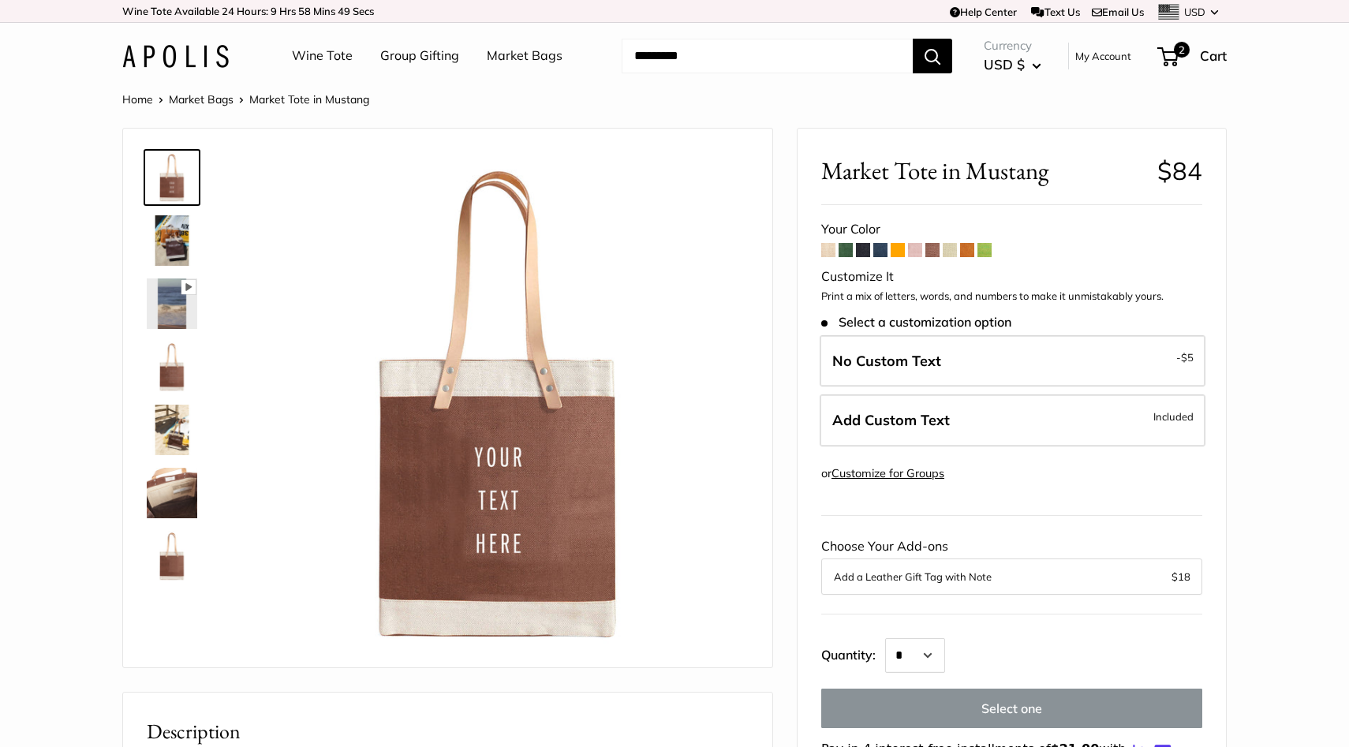
click at [686, 56] on input "Search..." at bounding box center [766, 56] width 291 height 35
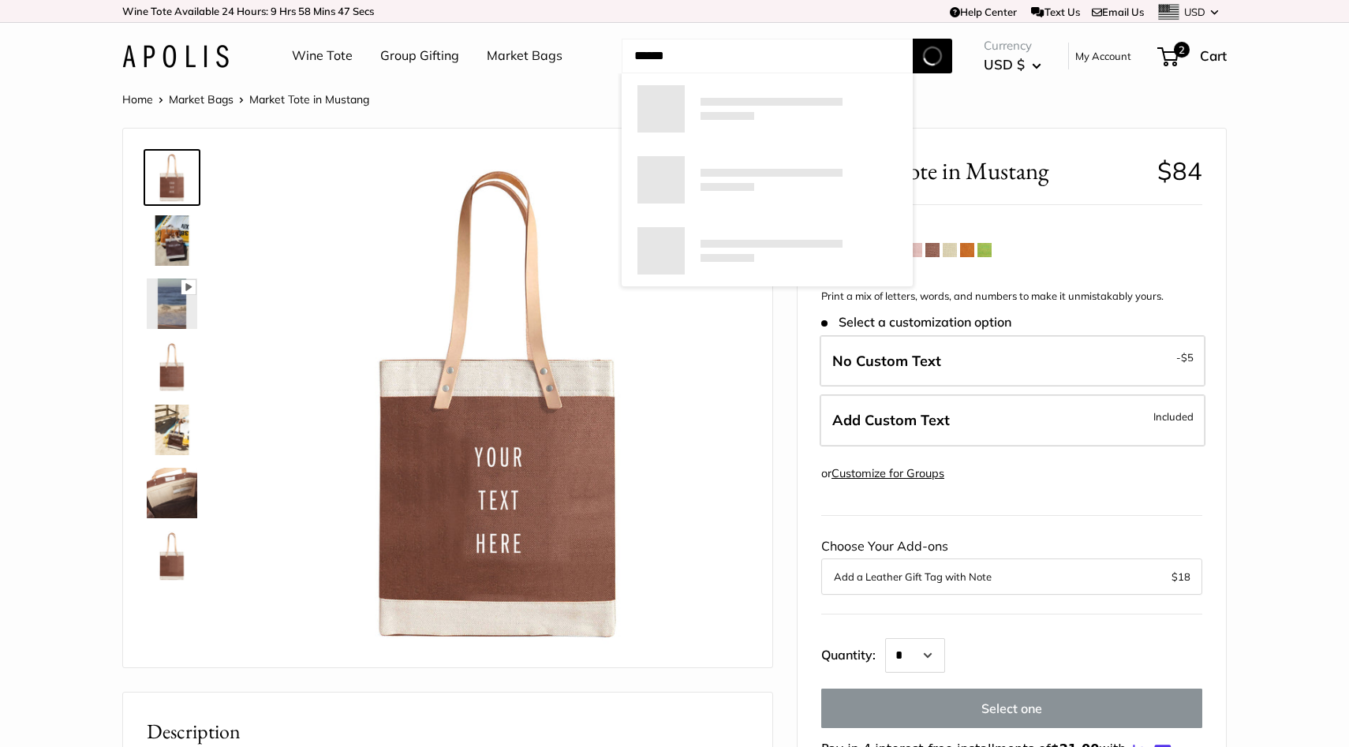
type input "******"
click at [912, 39] on button "Search" at bounding box center [931, 56] width 39 height 35
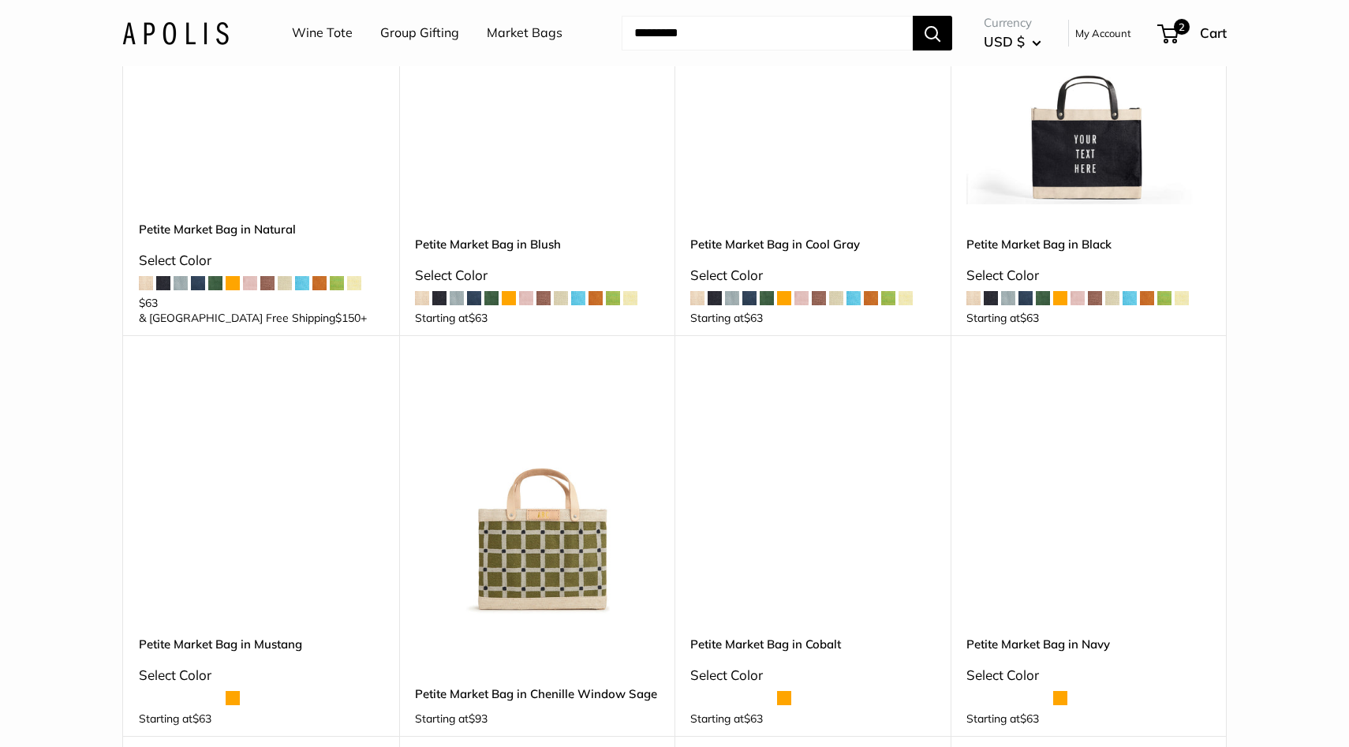
scroll to position [304, 0]
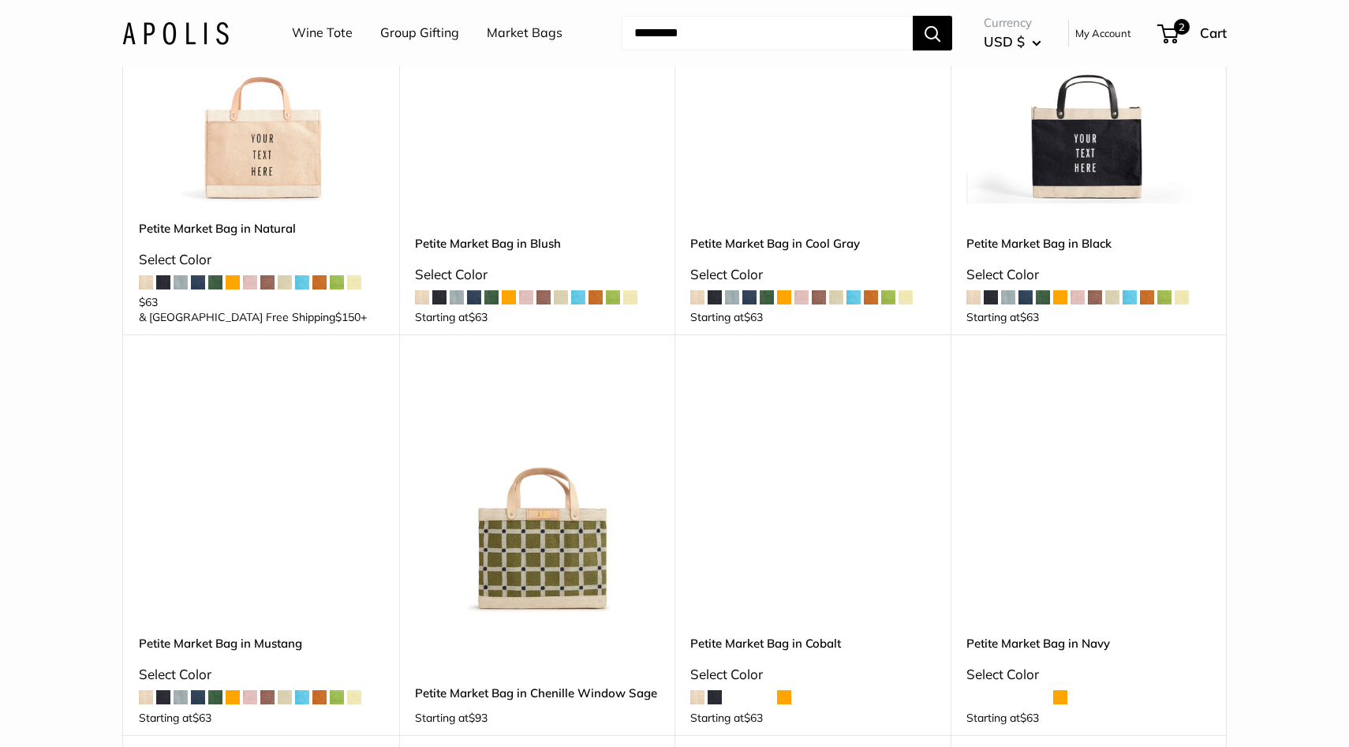
click at [677, 463] on div "Upgrade: Next Day Fulfillment Customizable Text Sturdy & Spill Resistant New Pe…" at bounding box center [812, 534] width 276 height 400
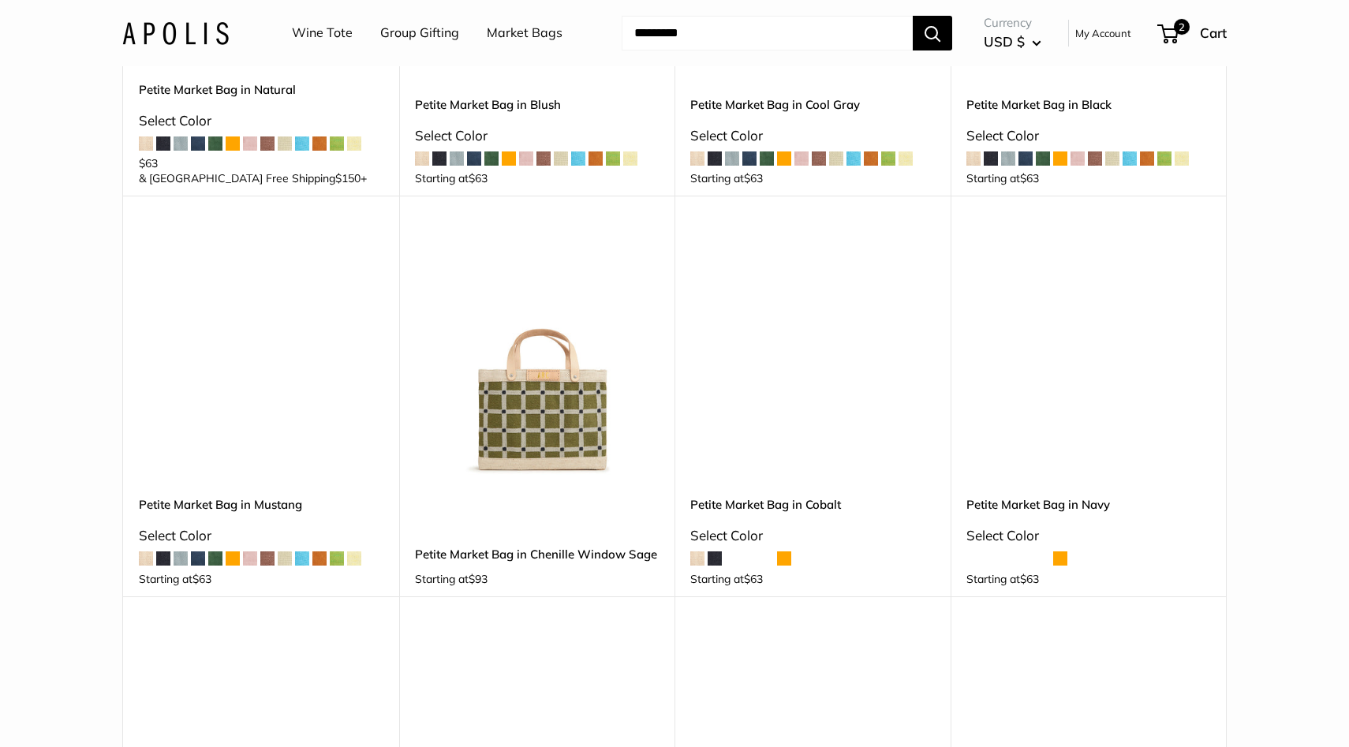
scroll to position [449, 0]
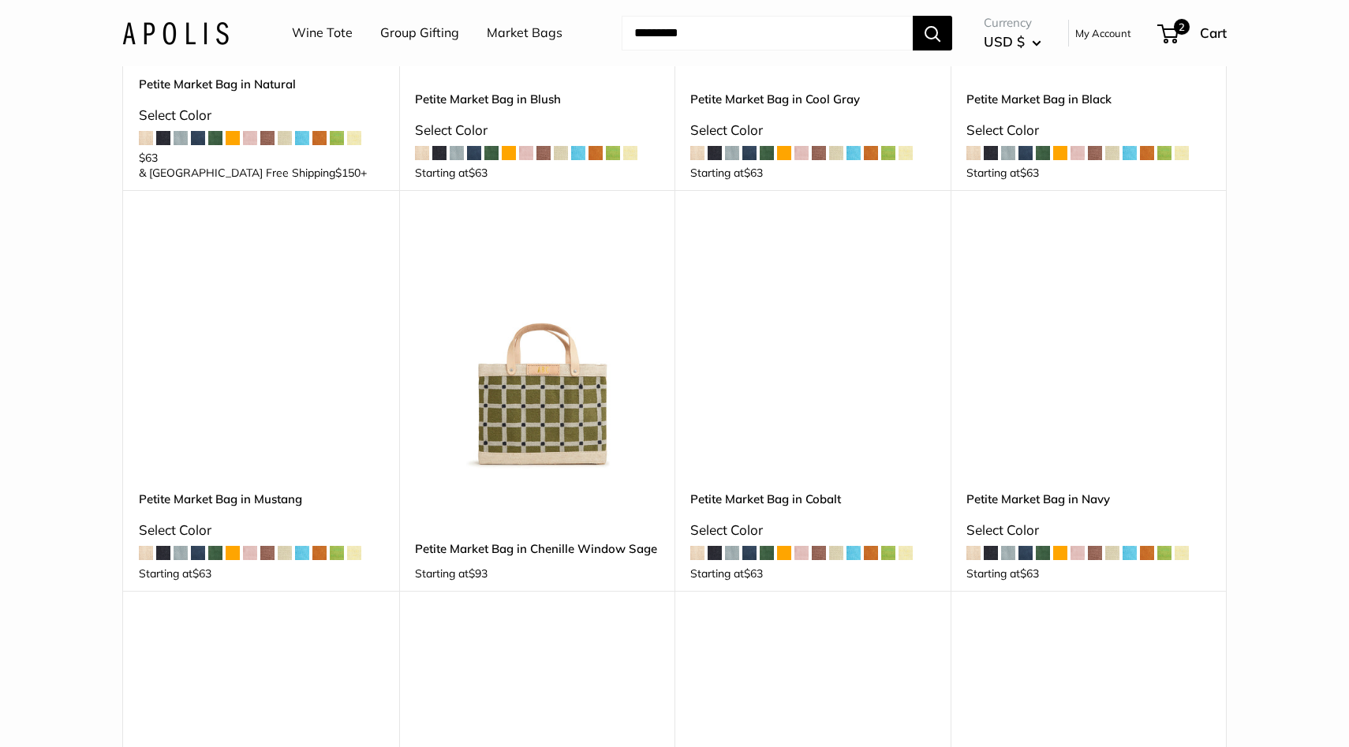
click at [0, 0] on img at bounding box center [0, 0] width 0 height 0
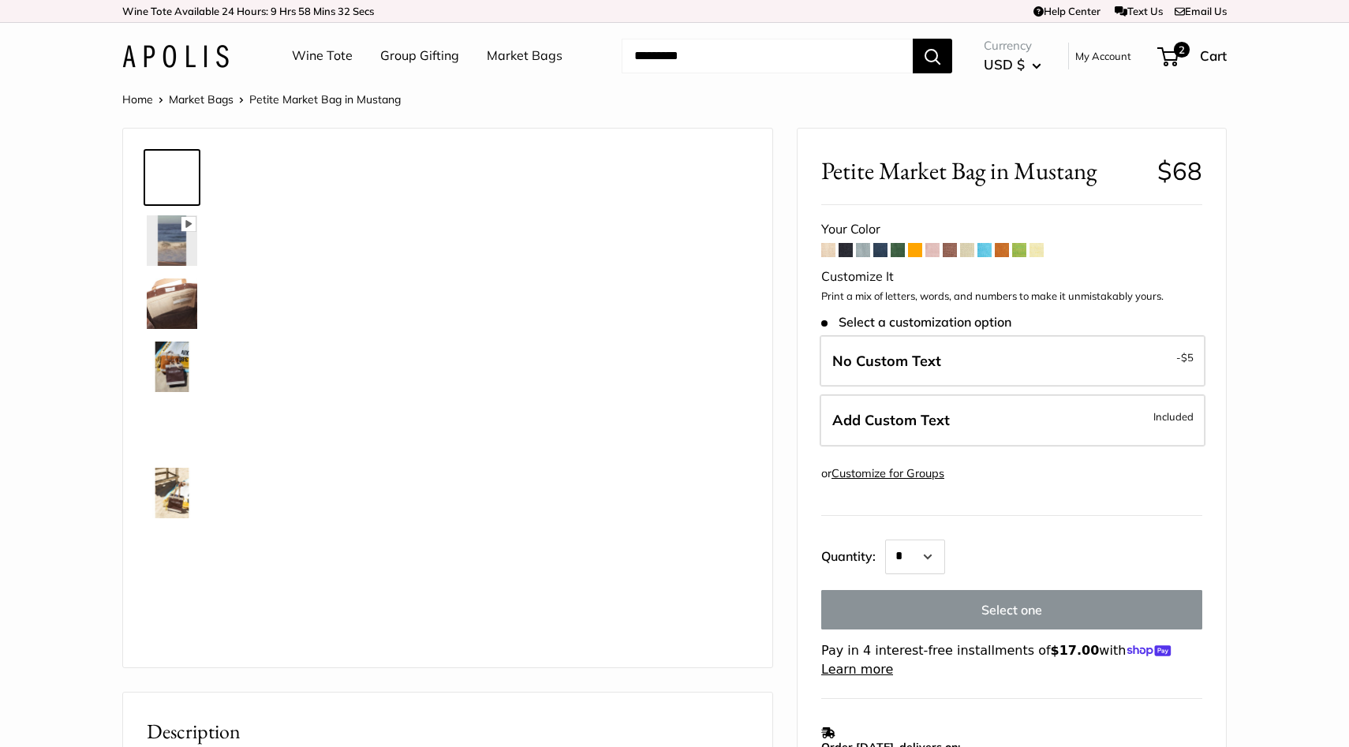
click at [950, 253] on span at bounding box center [949, 250] width 14 height 14
click at [950, 252] on span at bounding box center [949, 250] width 14 height 14
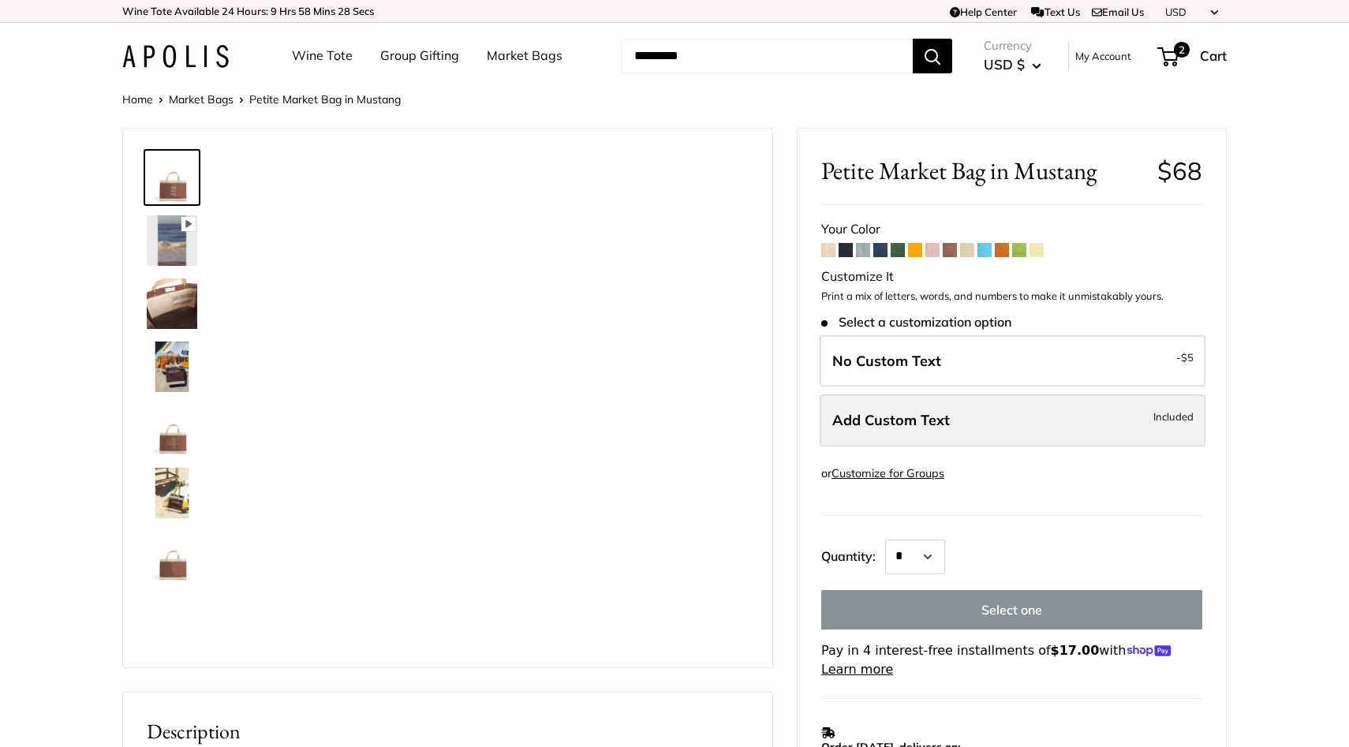
click at [903, 435] on label "Add Custom Text Included" at bounding box center [1012, 420] width 386 height 52
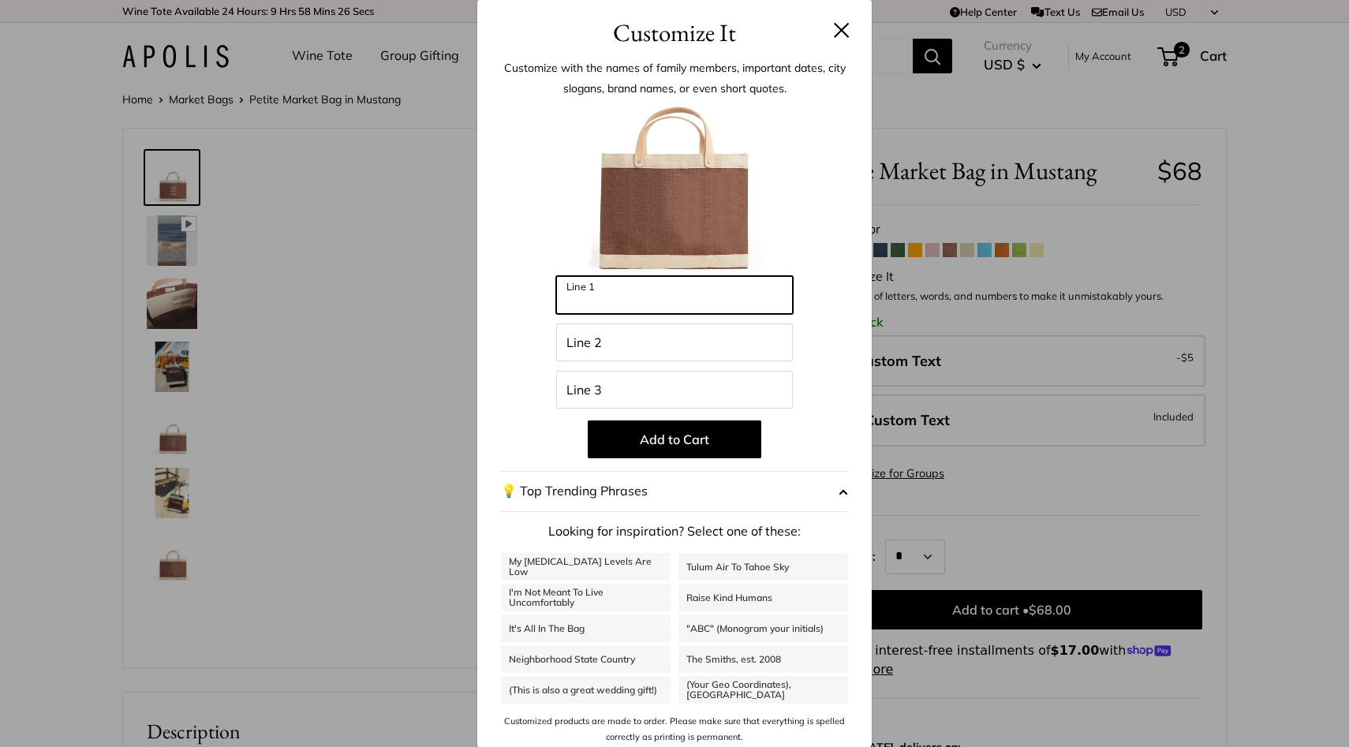
click at [674, 302] on input "Line 1" at bounding box center [674, 295] width 237 height 38
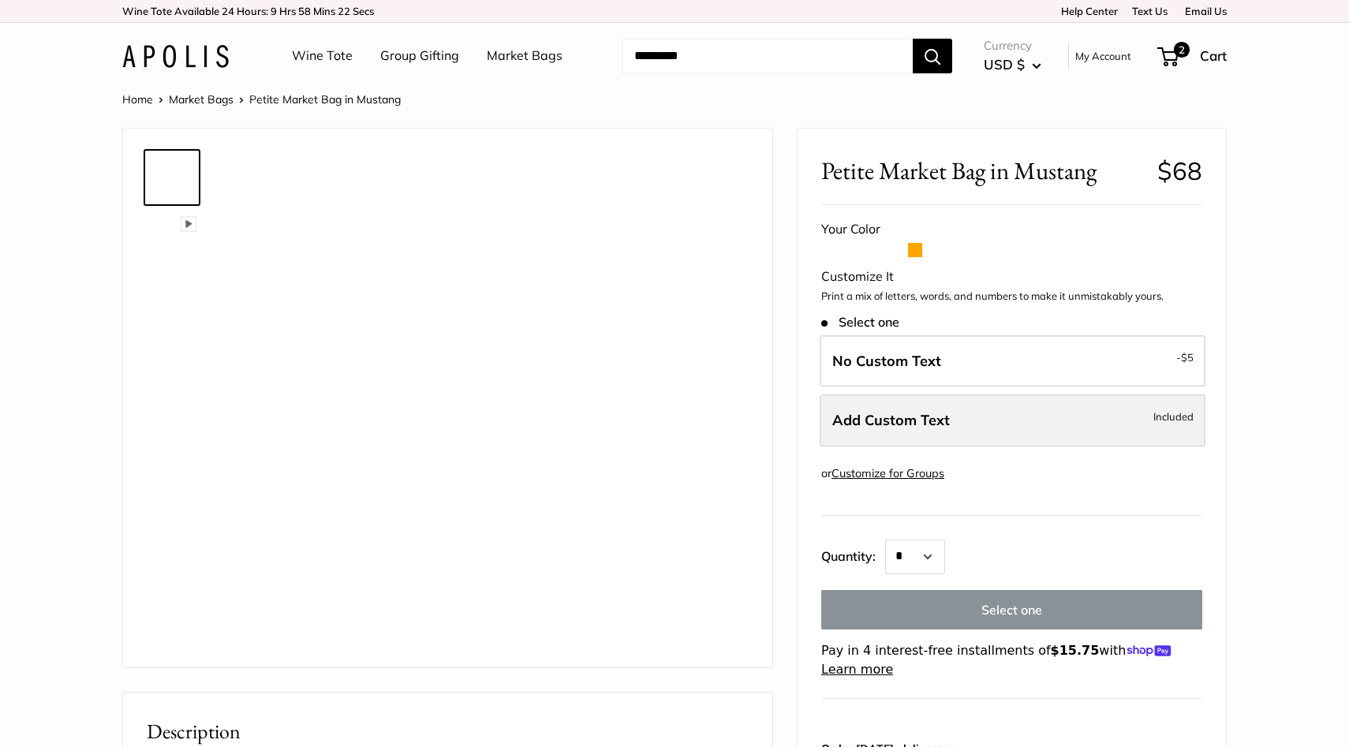
click at [900, 422] on span "Add Custom Text" at bounding box center [891, 420] width 118 height 18
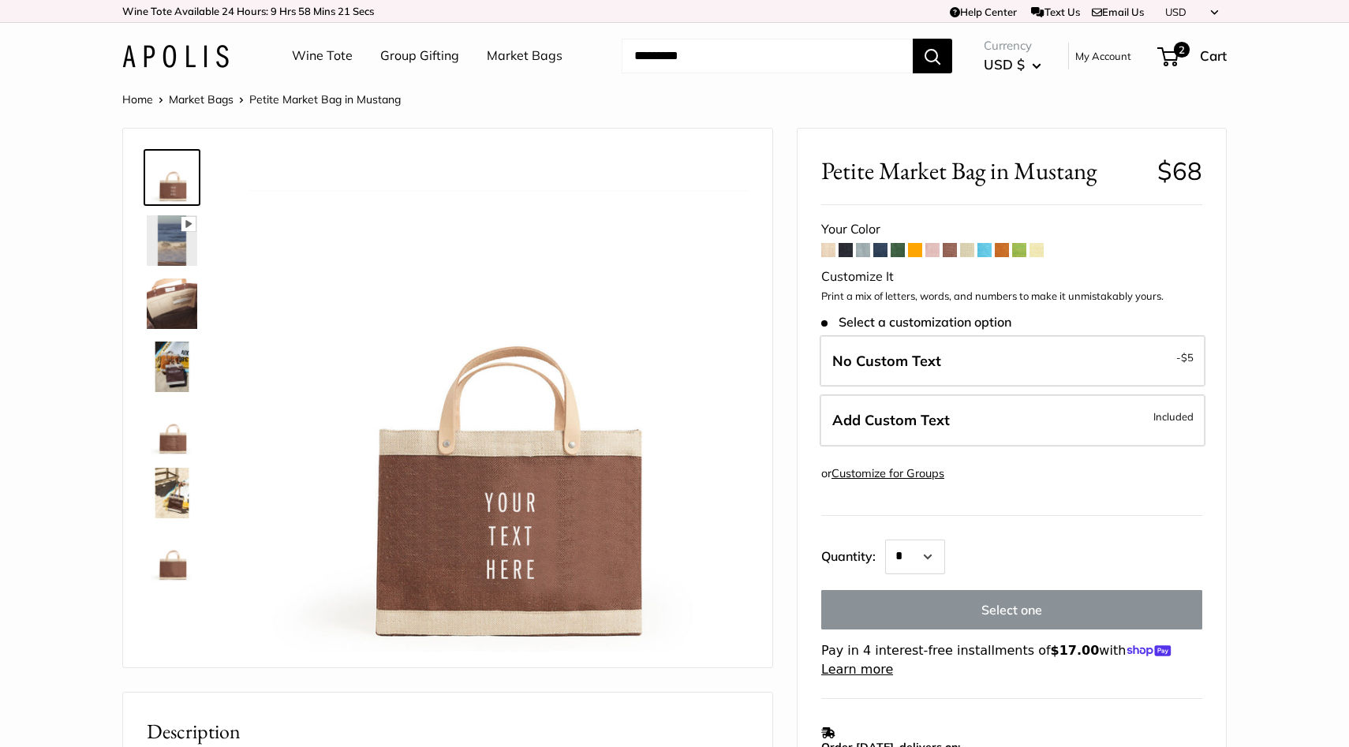
click at [950, 248] on span at bounding box center [949, 250] width 14 height 14
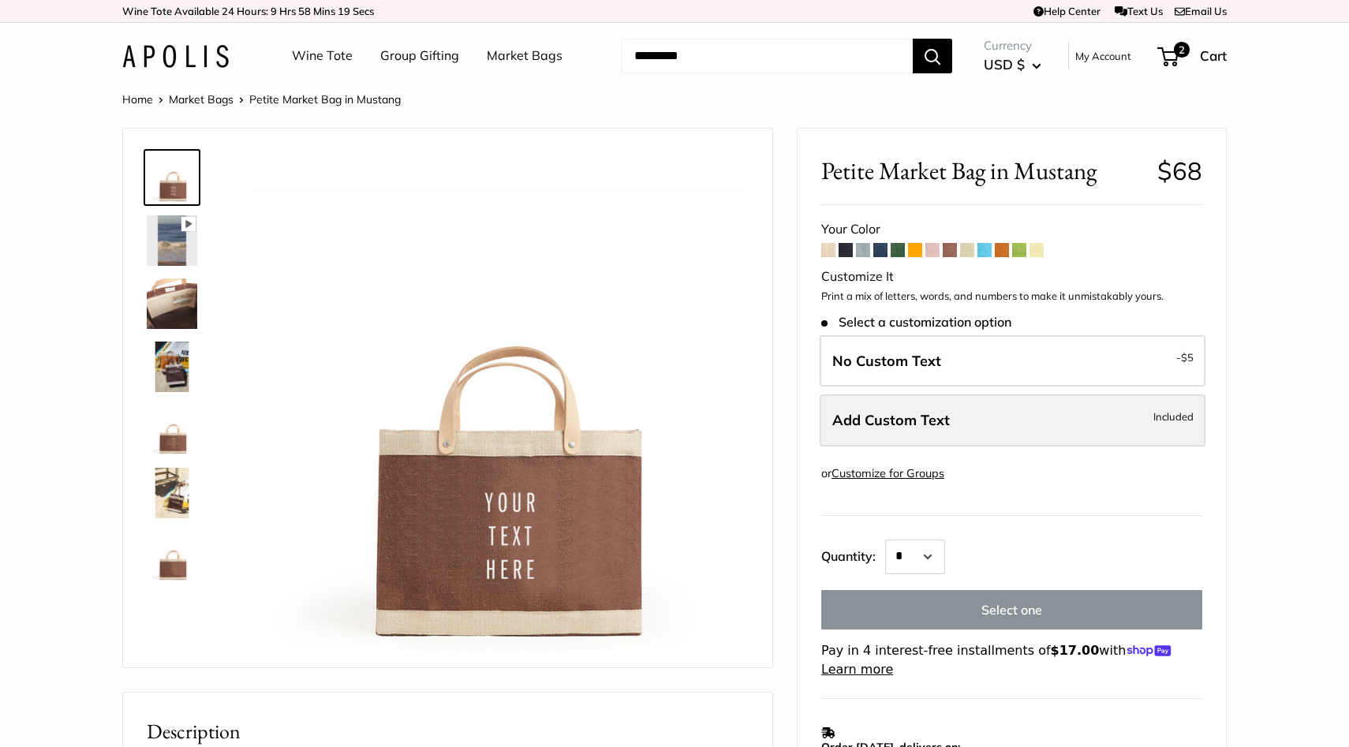
click at [906, 420] on span "Add Custom Text" at bounding box center [891, 420] width 118 height 18
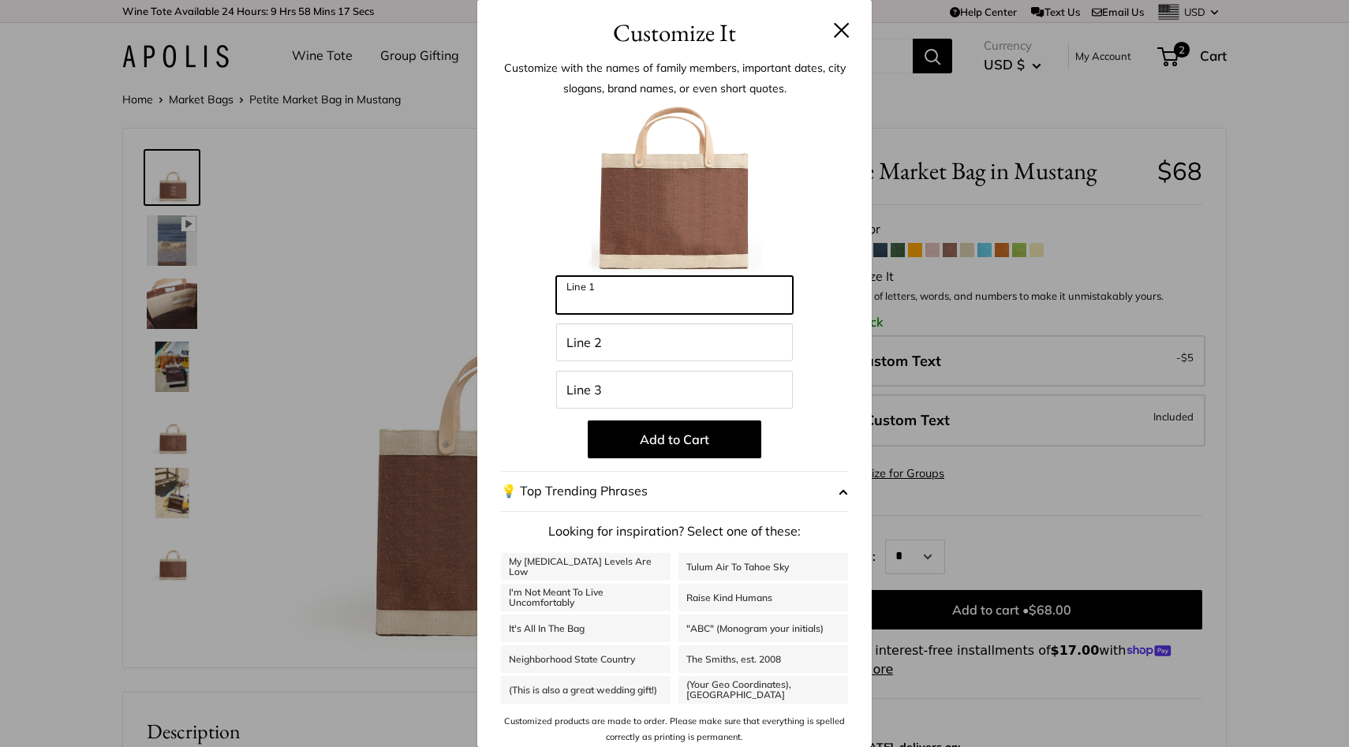
click at [584, 302] on input "Line 1" at bounding box center [674, 295] width 237 height 38
type input "******"
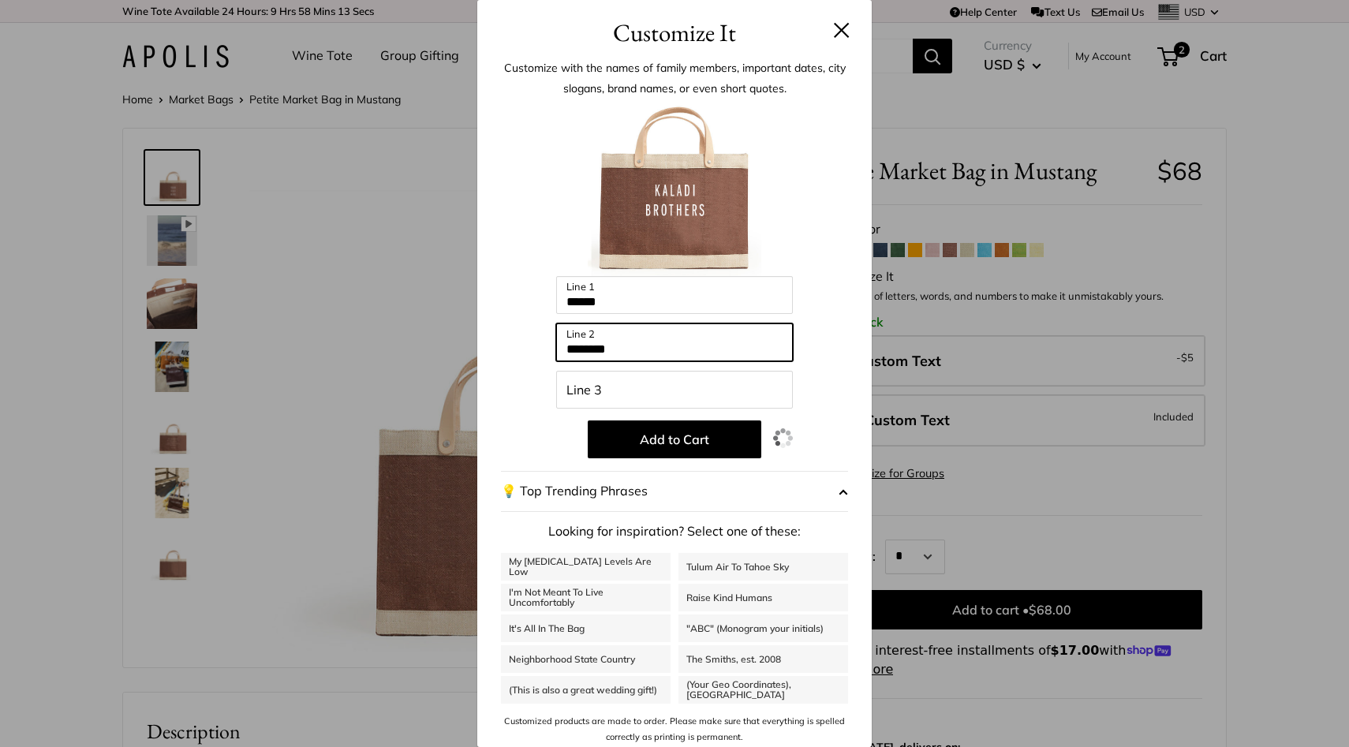
type input "********"
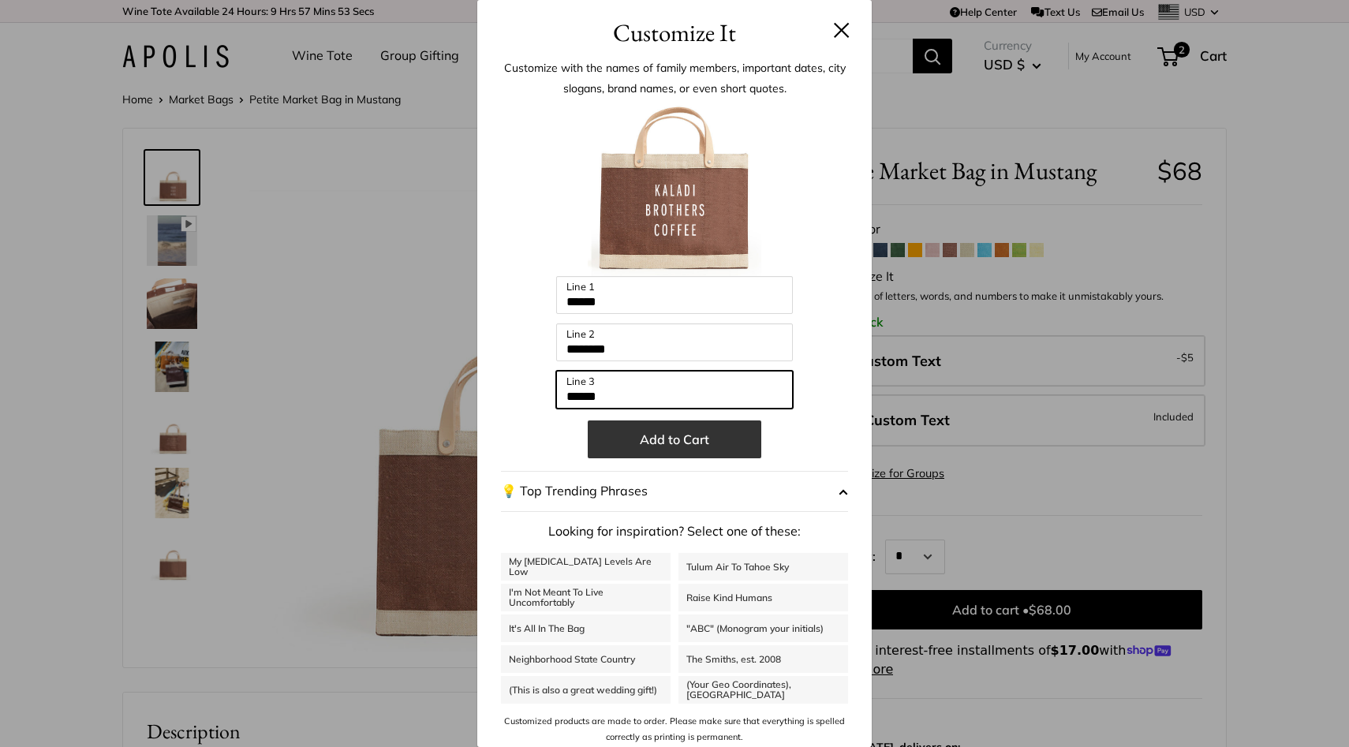
type input "******"
click at [667, 443] on button "Add to Cart" at bounding box center [675, 439] width 174 height 38
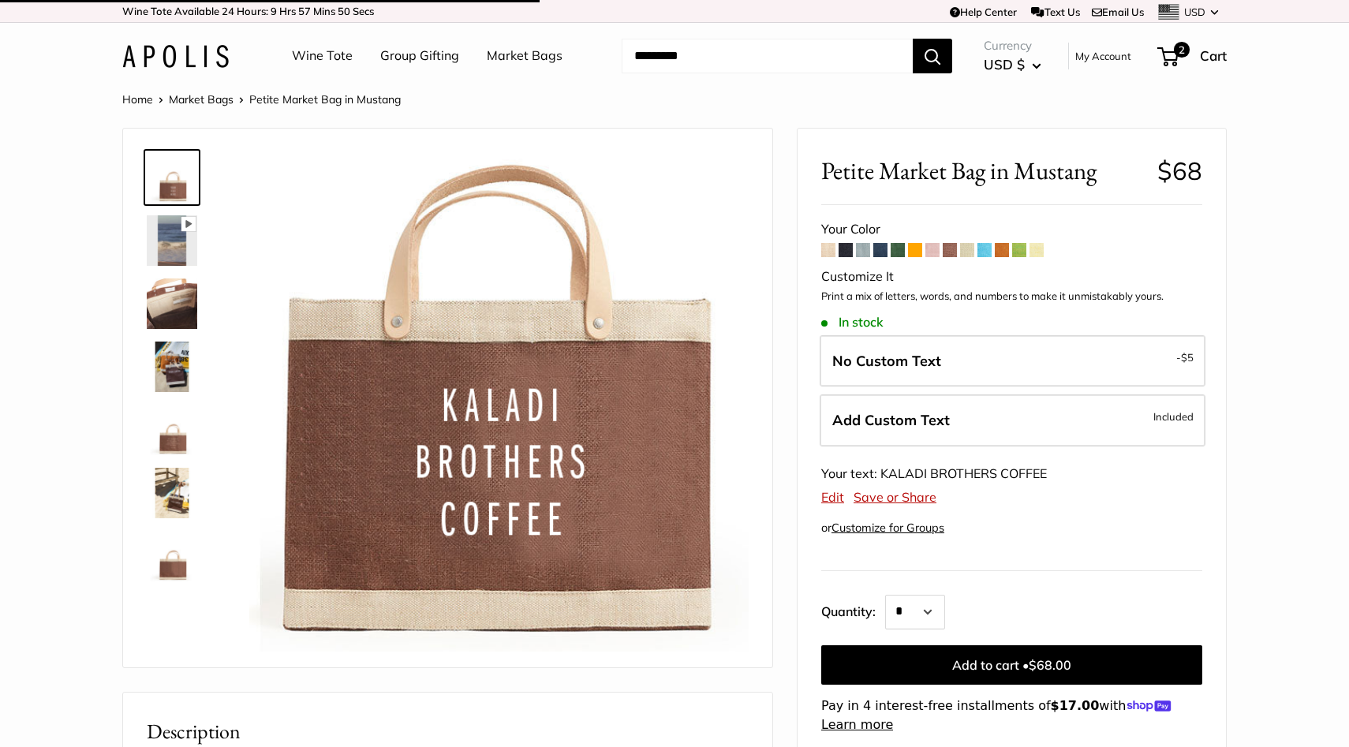
click at [174, 300] on img at bounding box center [172, 303] width 50 height 50
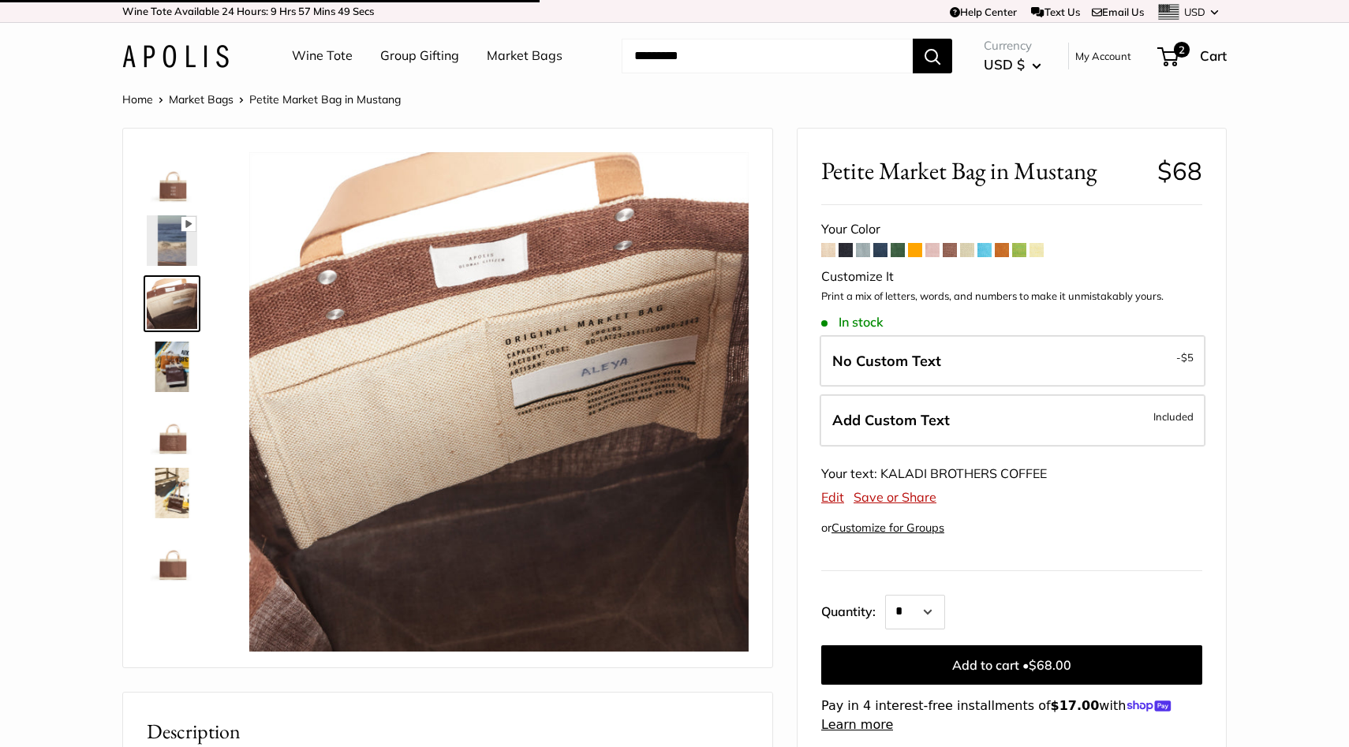
click at [170, 305] on img at bounding box center [172, 303] width 50 height 50
click at [159, 182] on img at bounding box center [172, 177] width 50 height 50
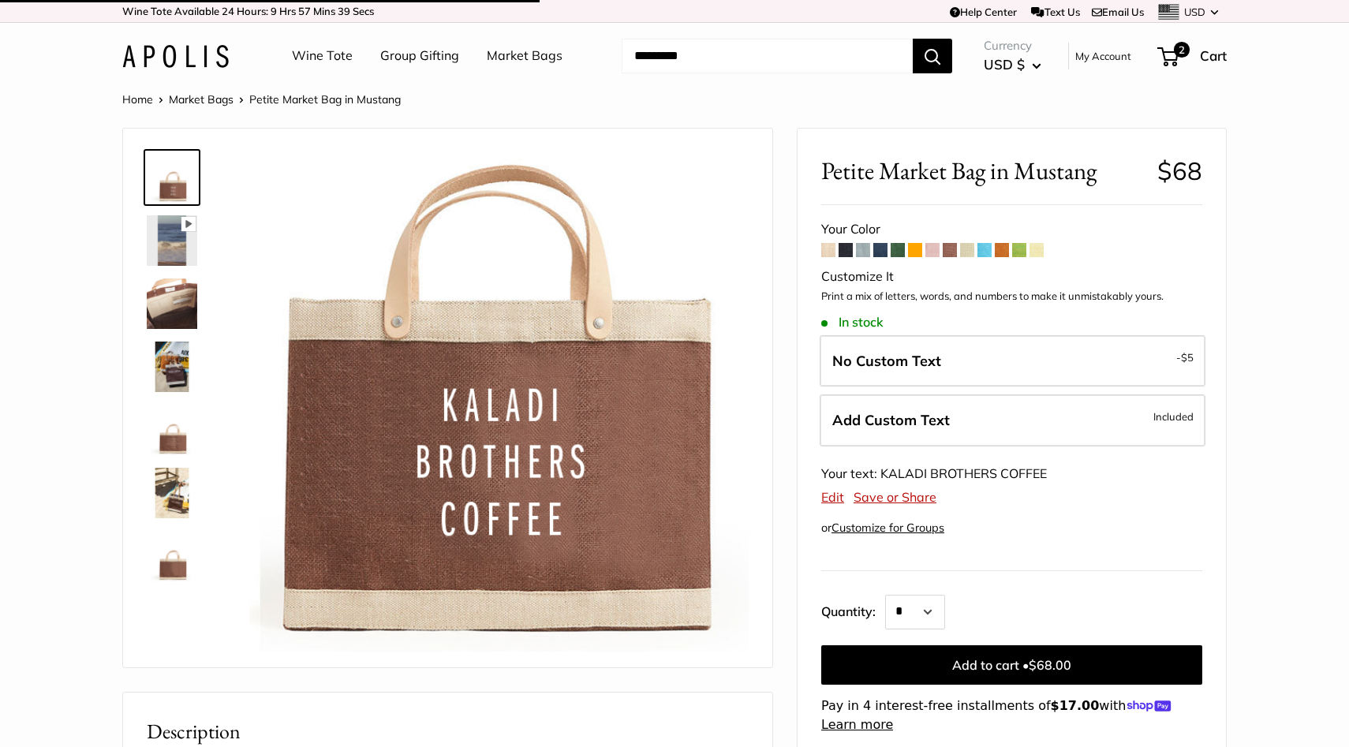
click at [1075, 529] on form "Your Color" at bounding box center [1011, 476] width 381 height 516
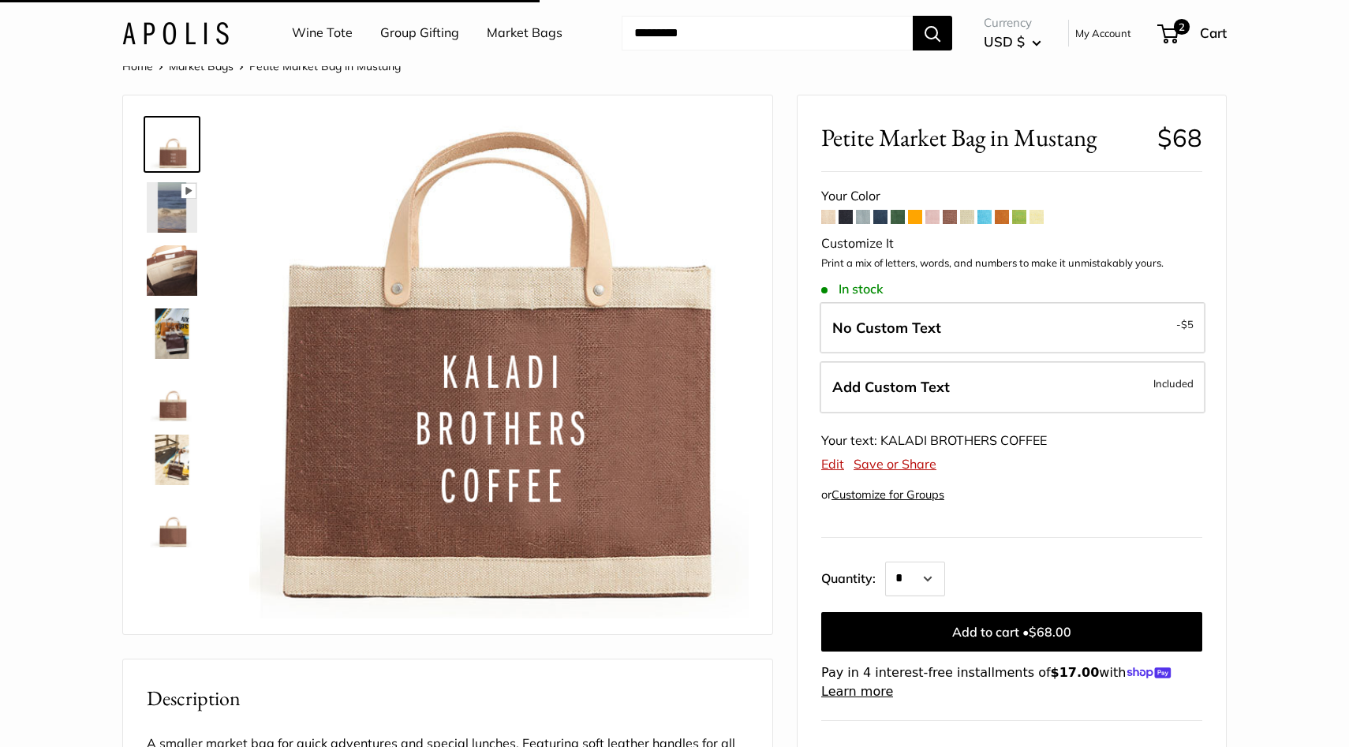
scroll to position [26, 0]
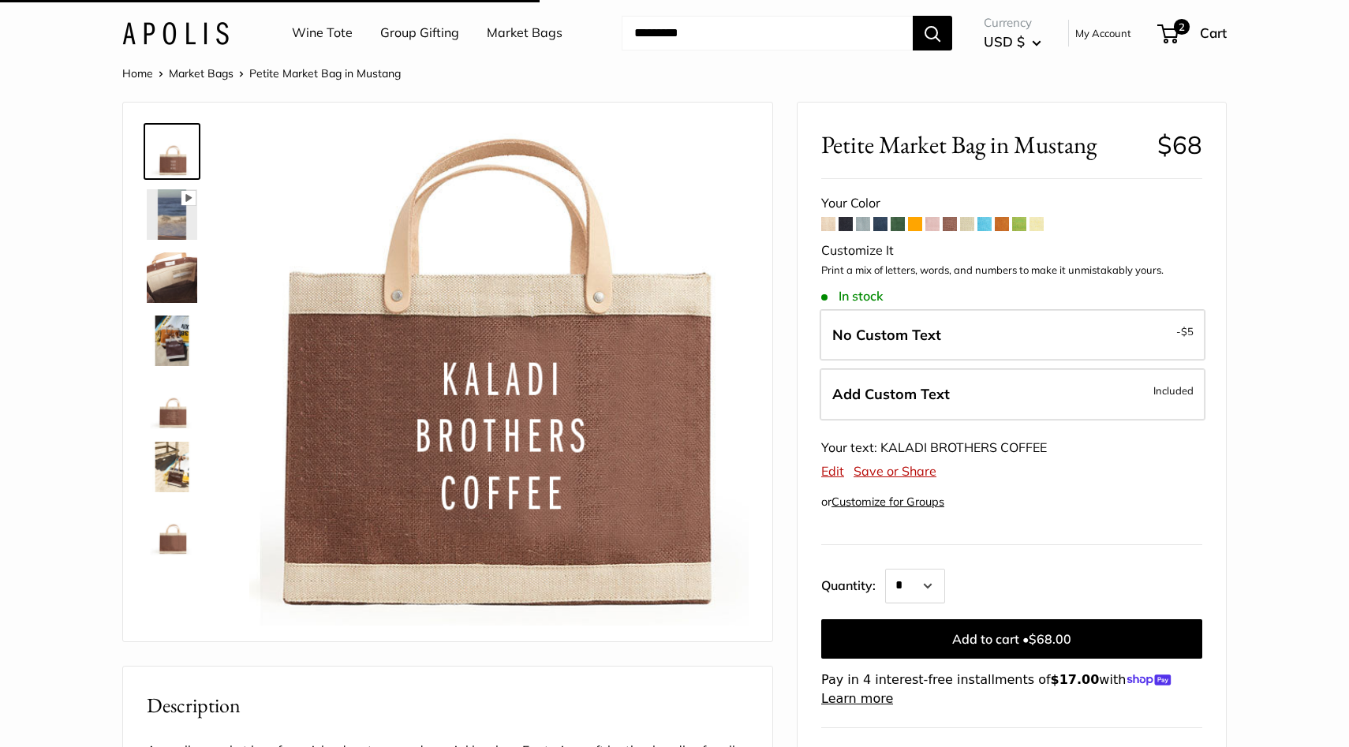
click at [900, 475] on link "Save or Share" at bounding box center [894, 471] width 83 height 16
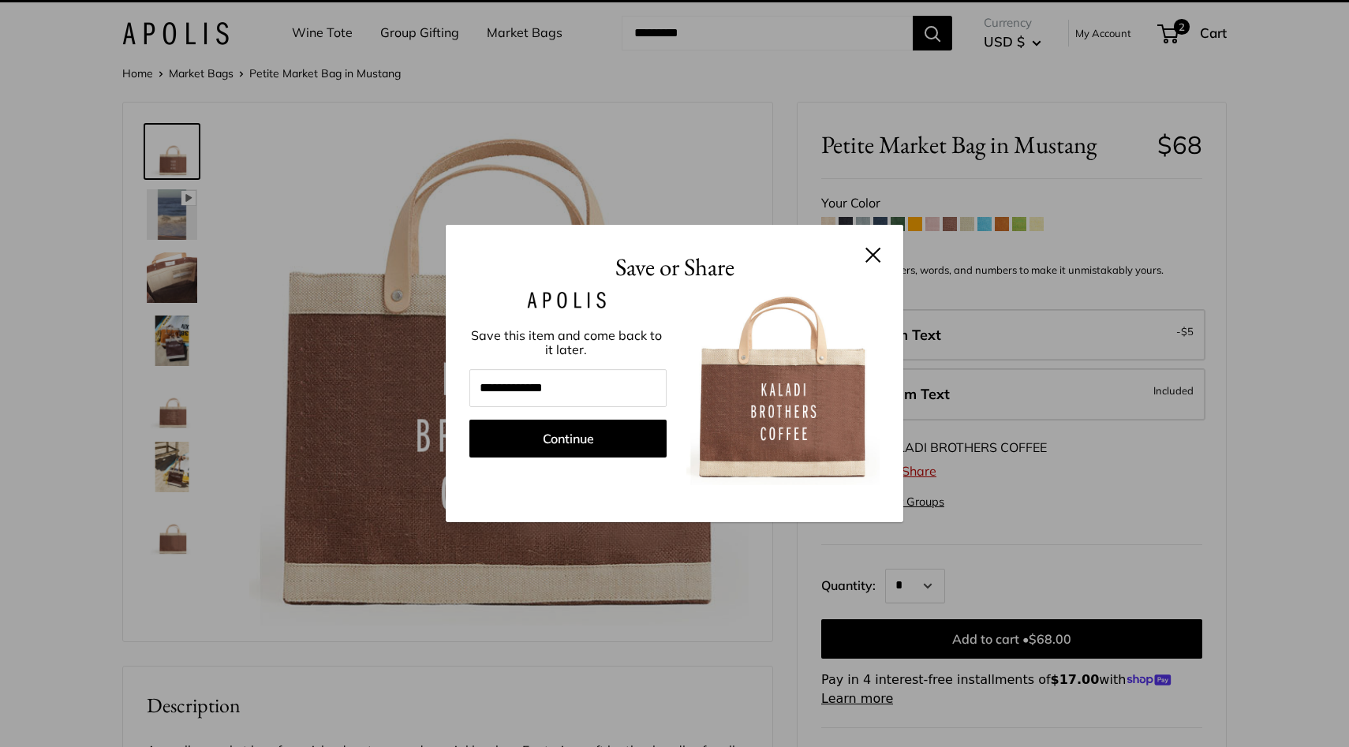
click at [870, 247] on button at bounding box center [873, 255] width 16 height 16
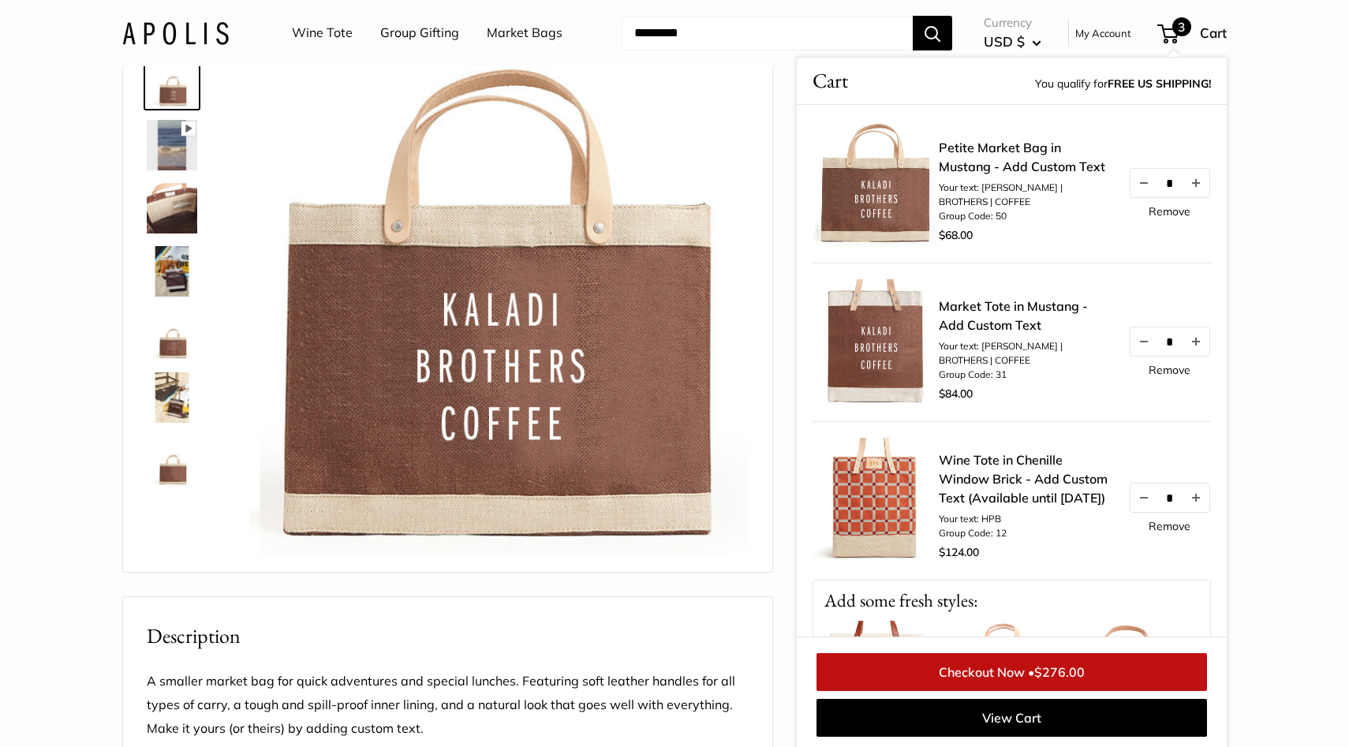
scroll to position [96, 0]
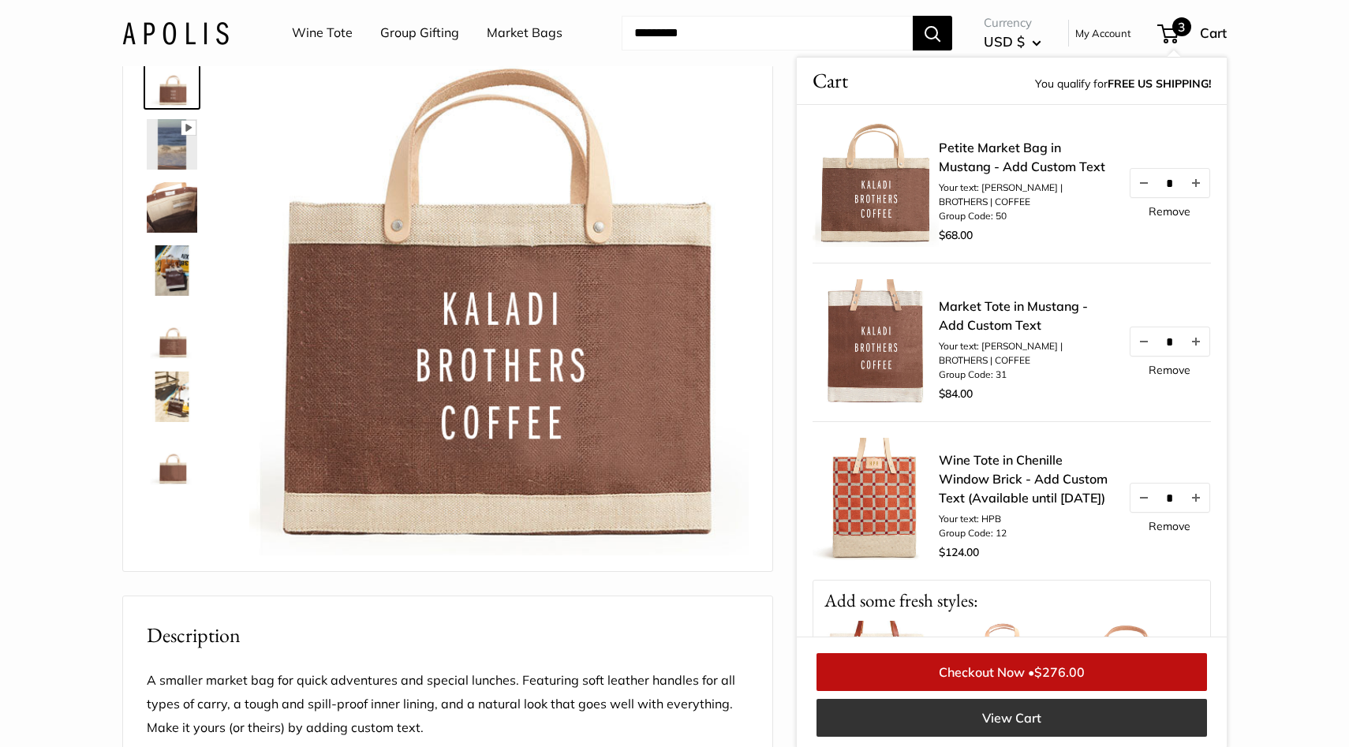
click at [1036, 722] on link "View Cart" at bounding box center [1011, 718] width 390 height 38
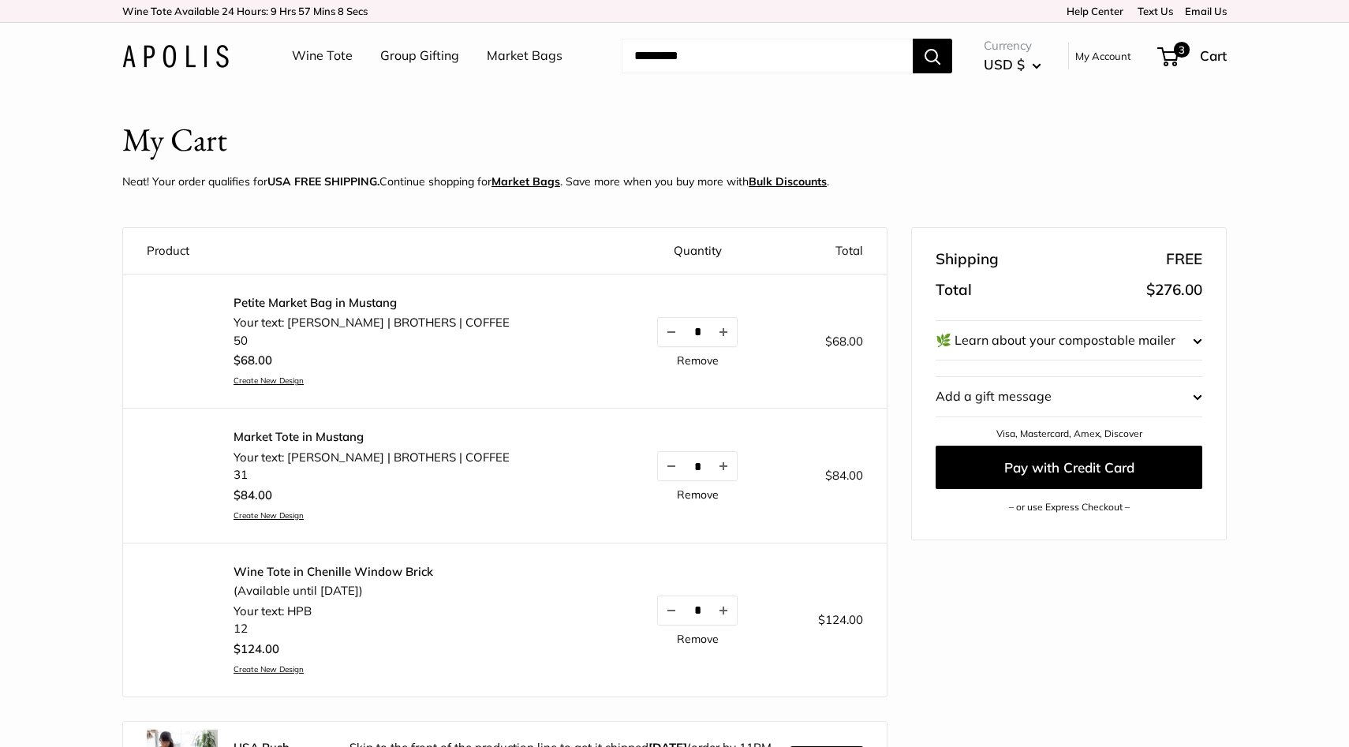
scroll to position [17, 0]
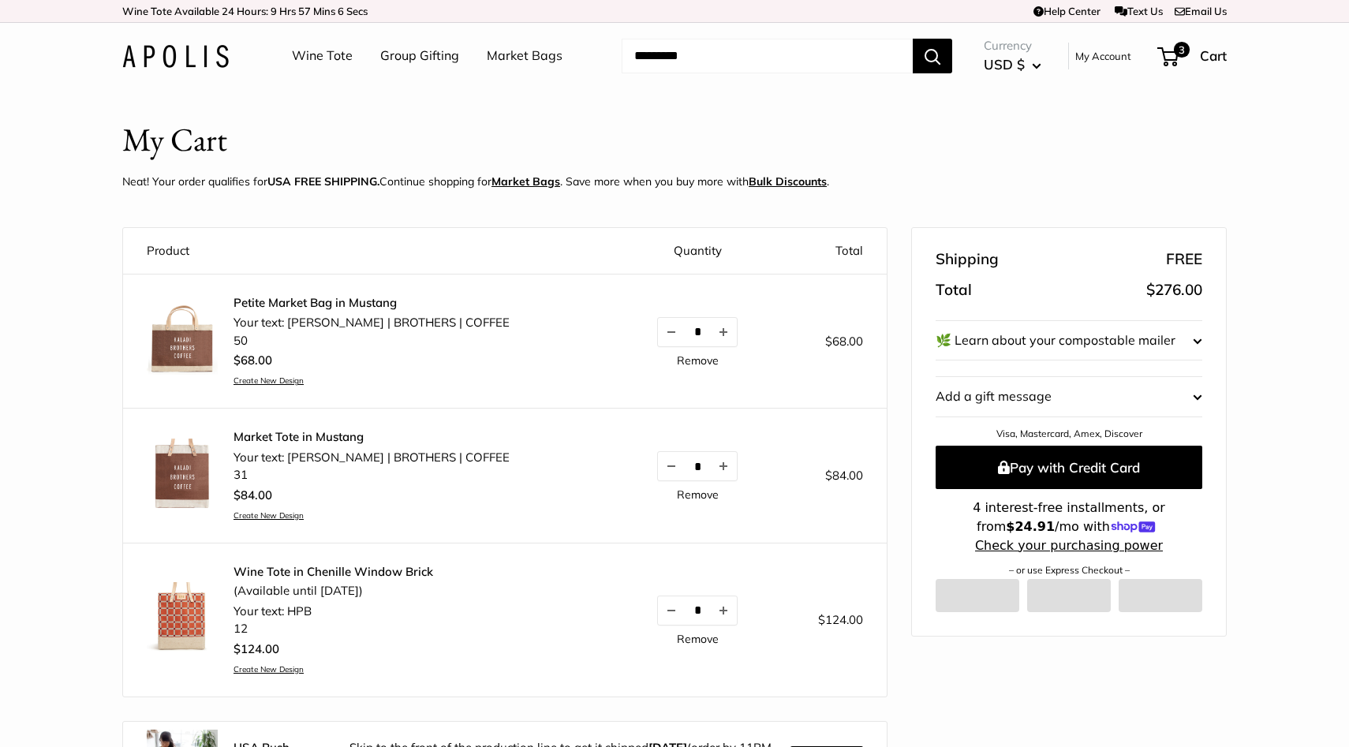
click at [707, 57] on input "Search..." at bounding box center [766, 56] width 291 height 35
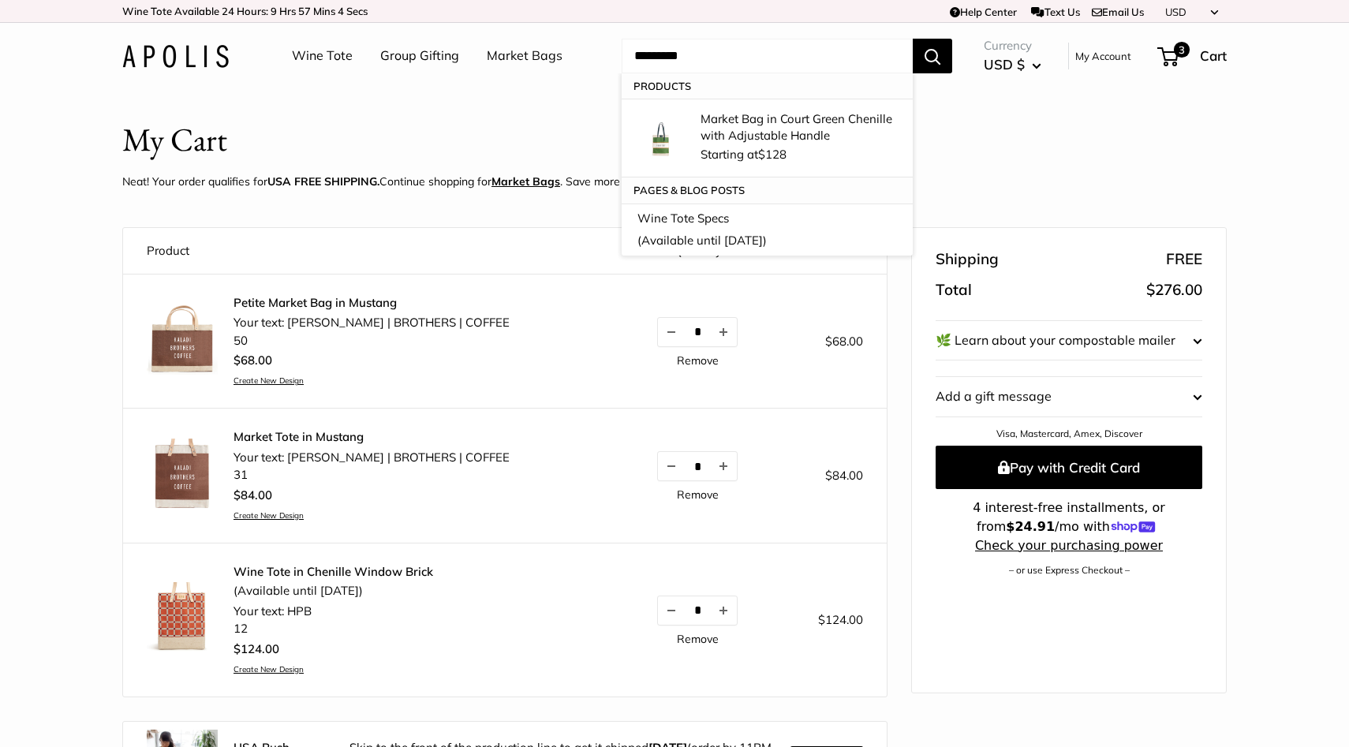
type input "*********"
click at [912, 39] on button "Search" at bounding box center [931, 56] width 39 height 35
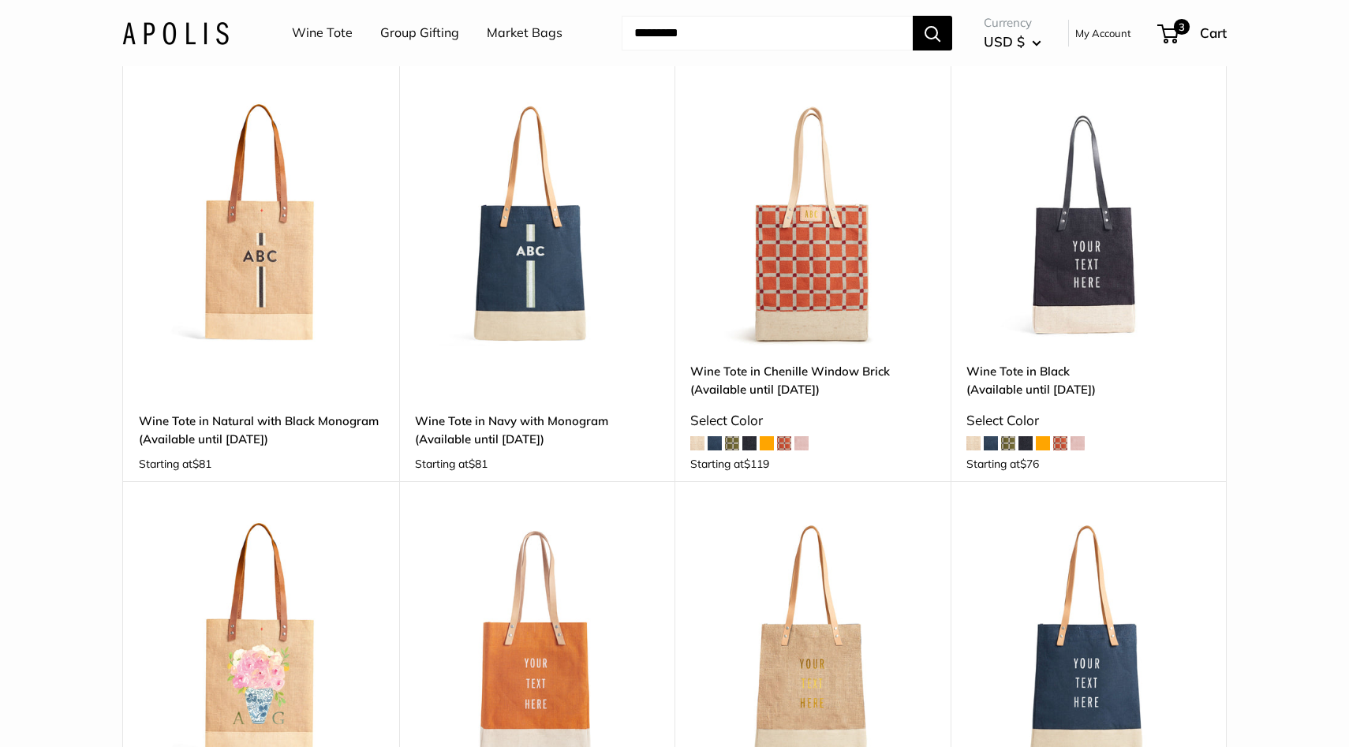
scroll to position [166, 0]
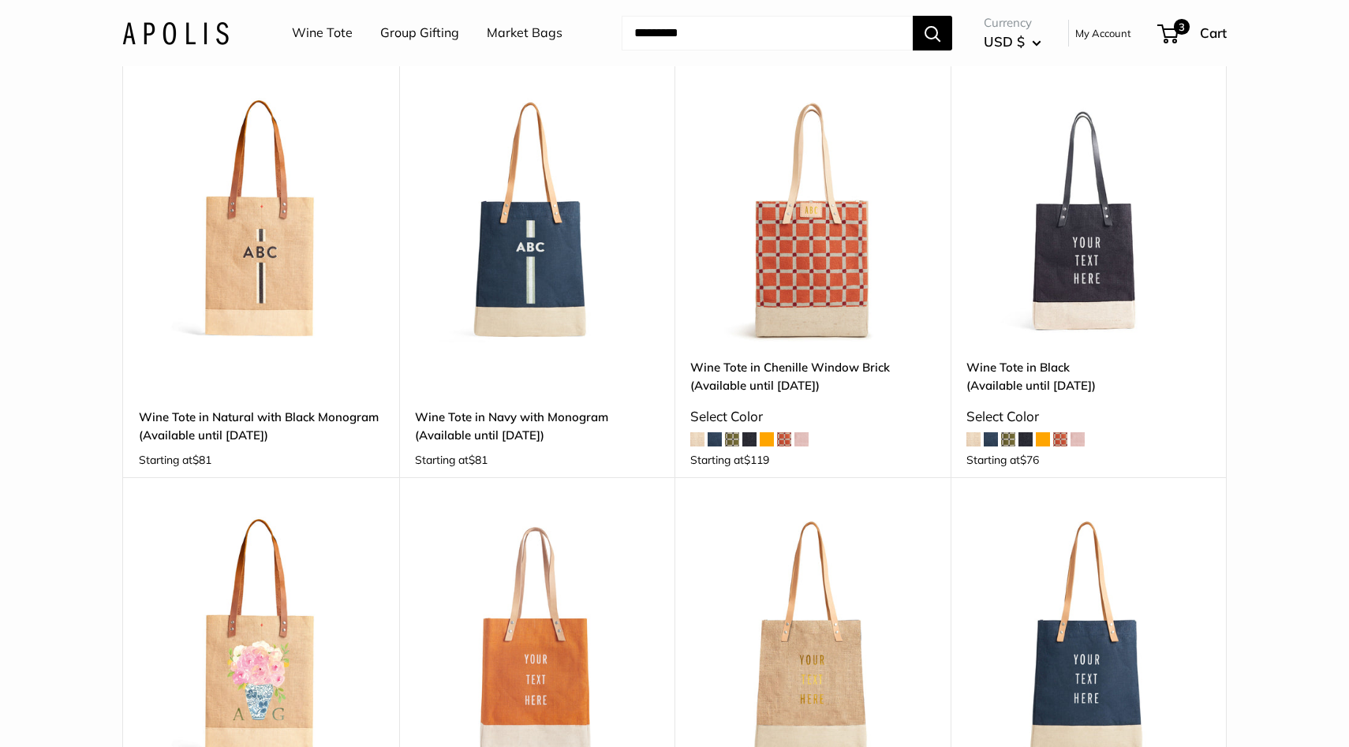
click at [0, 0] on img at bounding box center [0, 0] width 0 height 0
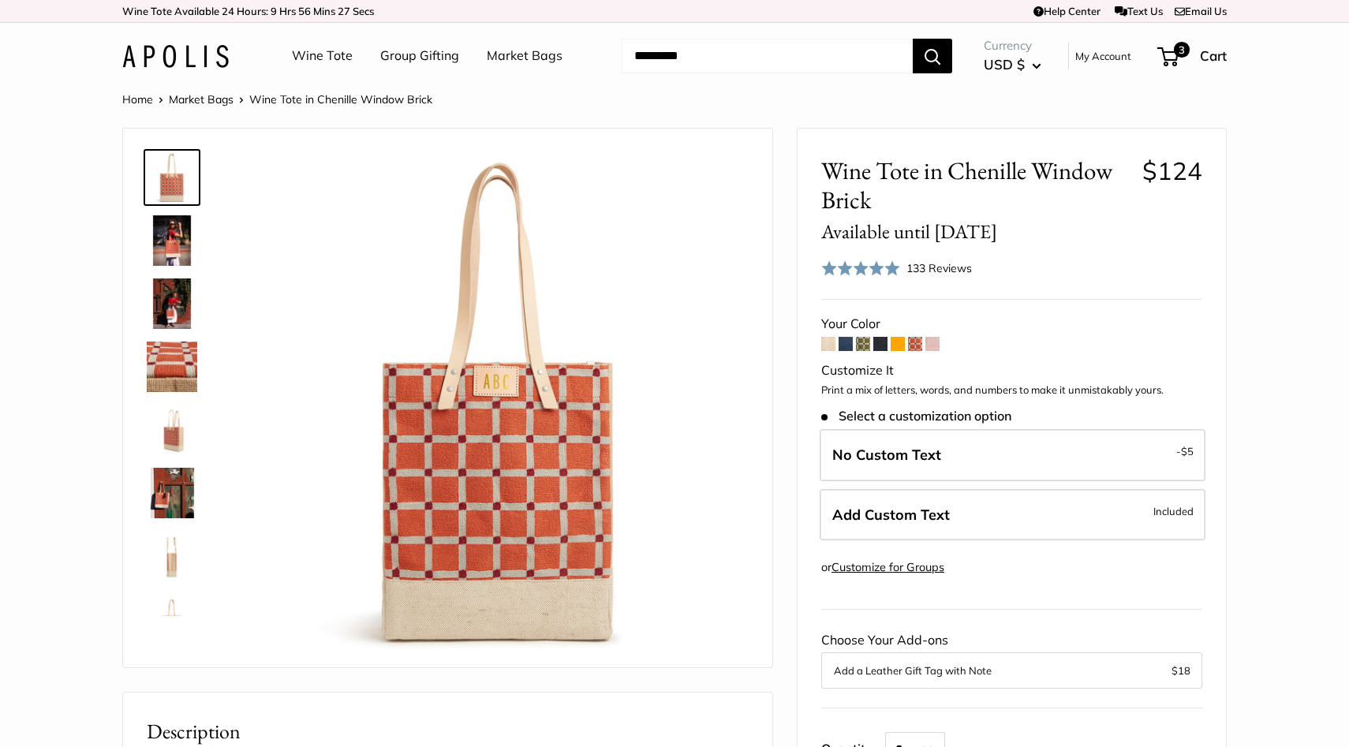
click at [170, 295] on img at bounding box center [172, 303] width 50 height 50
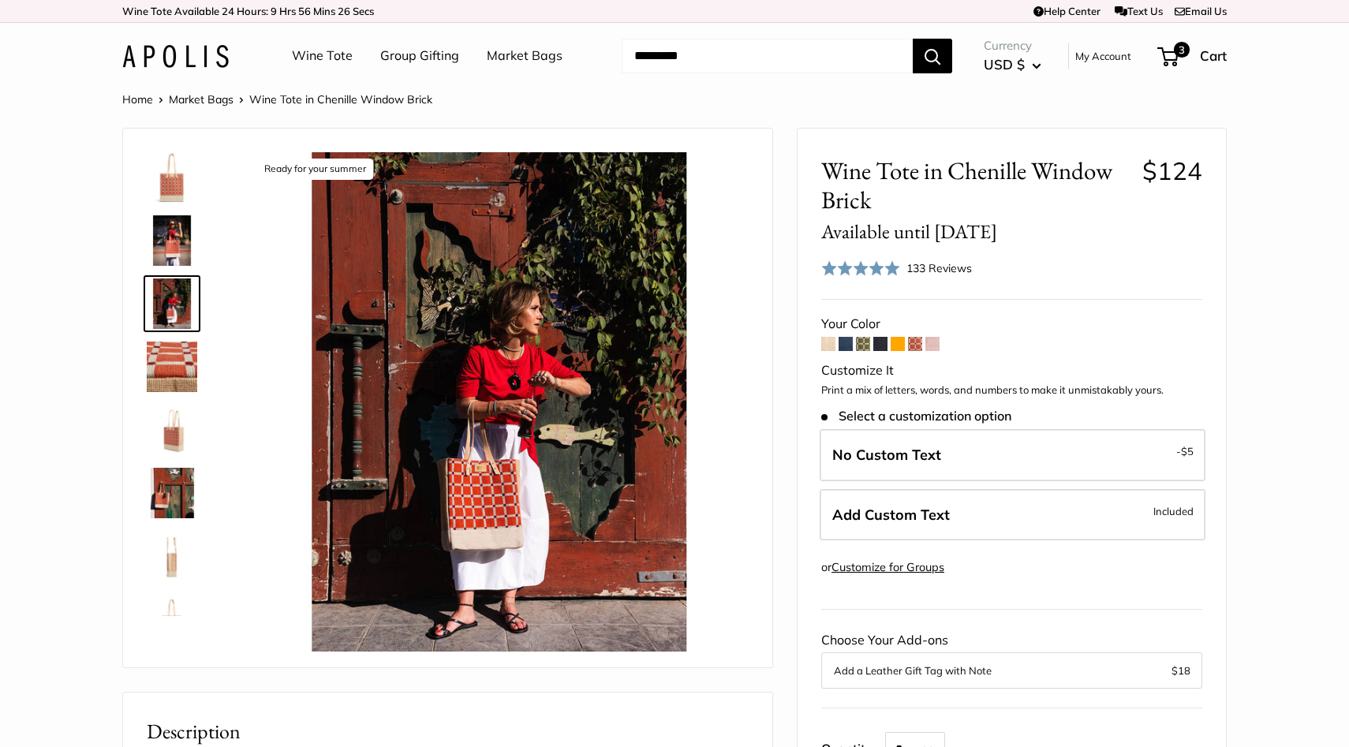
click at [175, 248] on img at bounding box center [172, 240] width 50 height 50
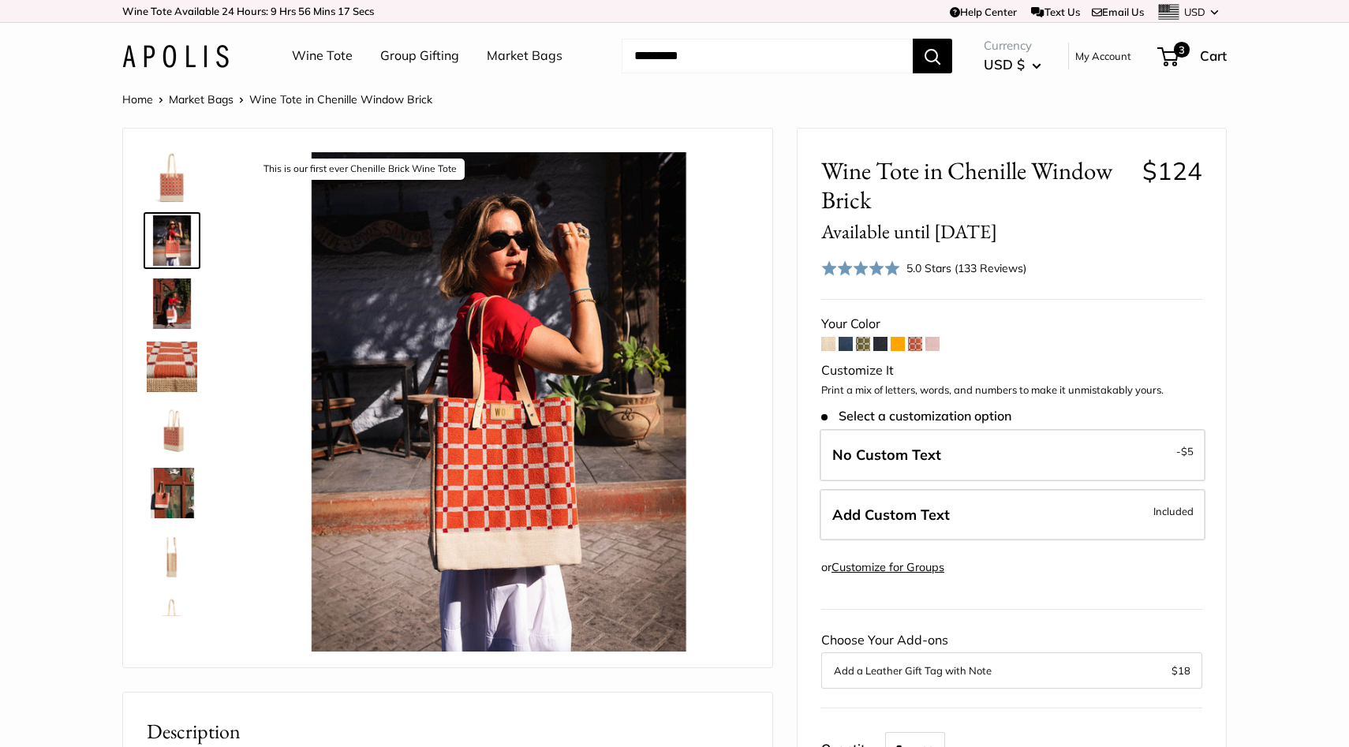
click at [162, 435] on img at bounding box center [172, 430] width 50 height 50
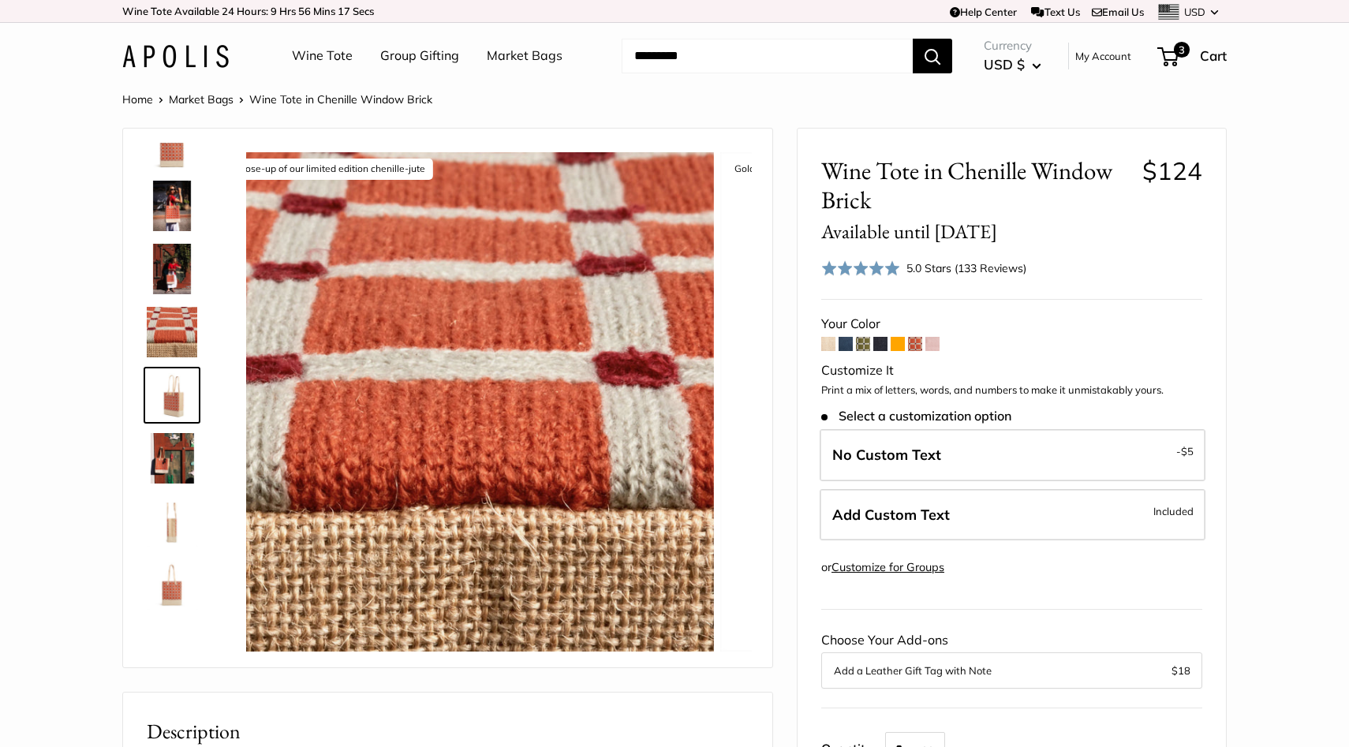
scroll to position [49, 0]
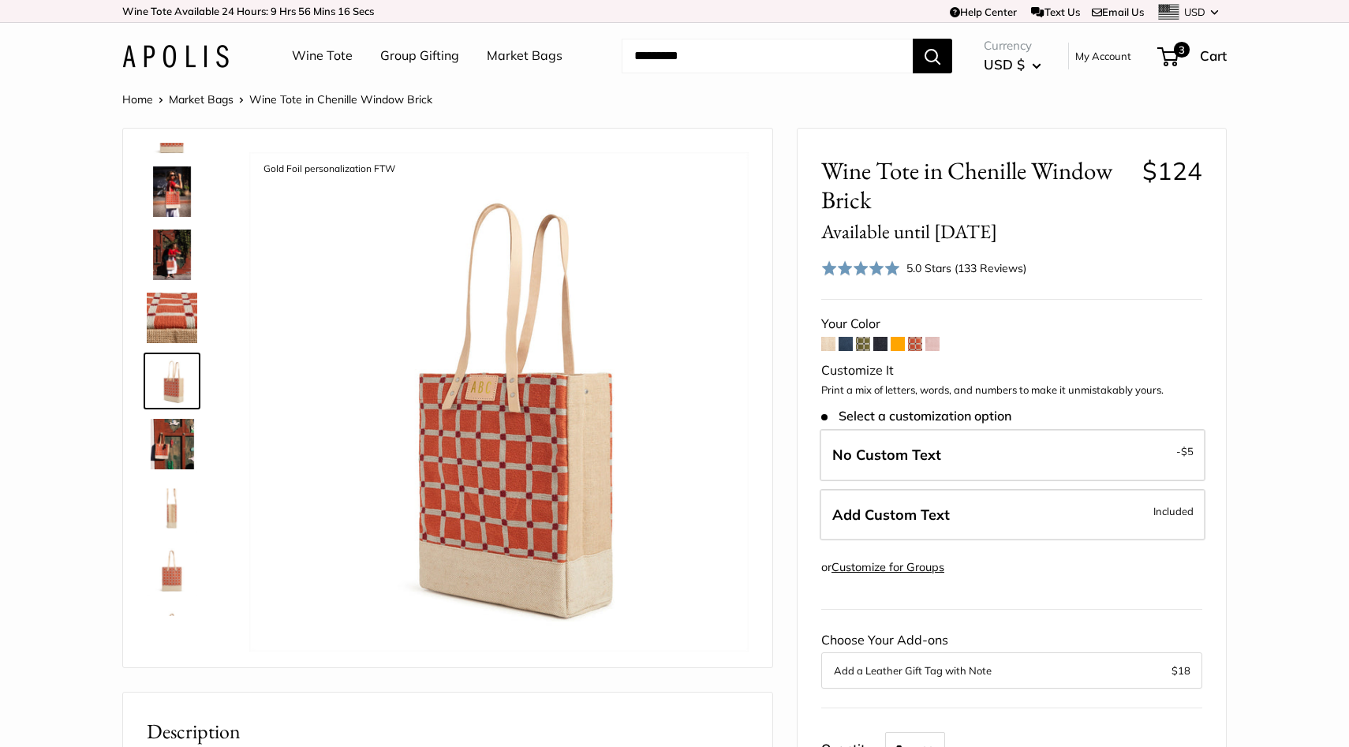
click at [173, 330] on img at bounding box center [172, 318] width 50 height 50
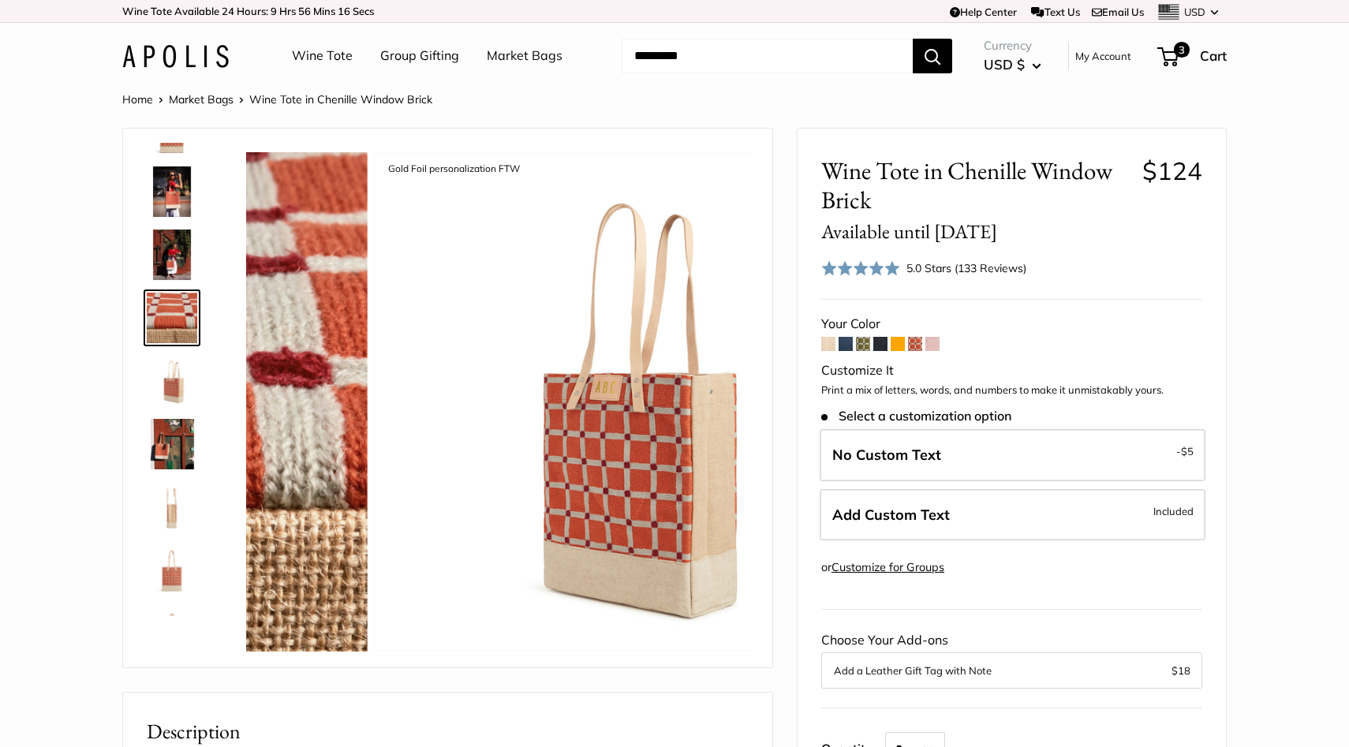
scroll to position [0, 0]
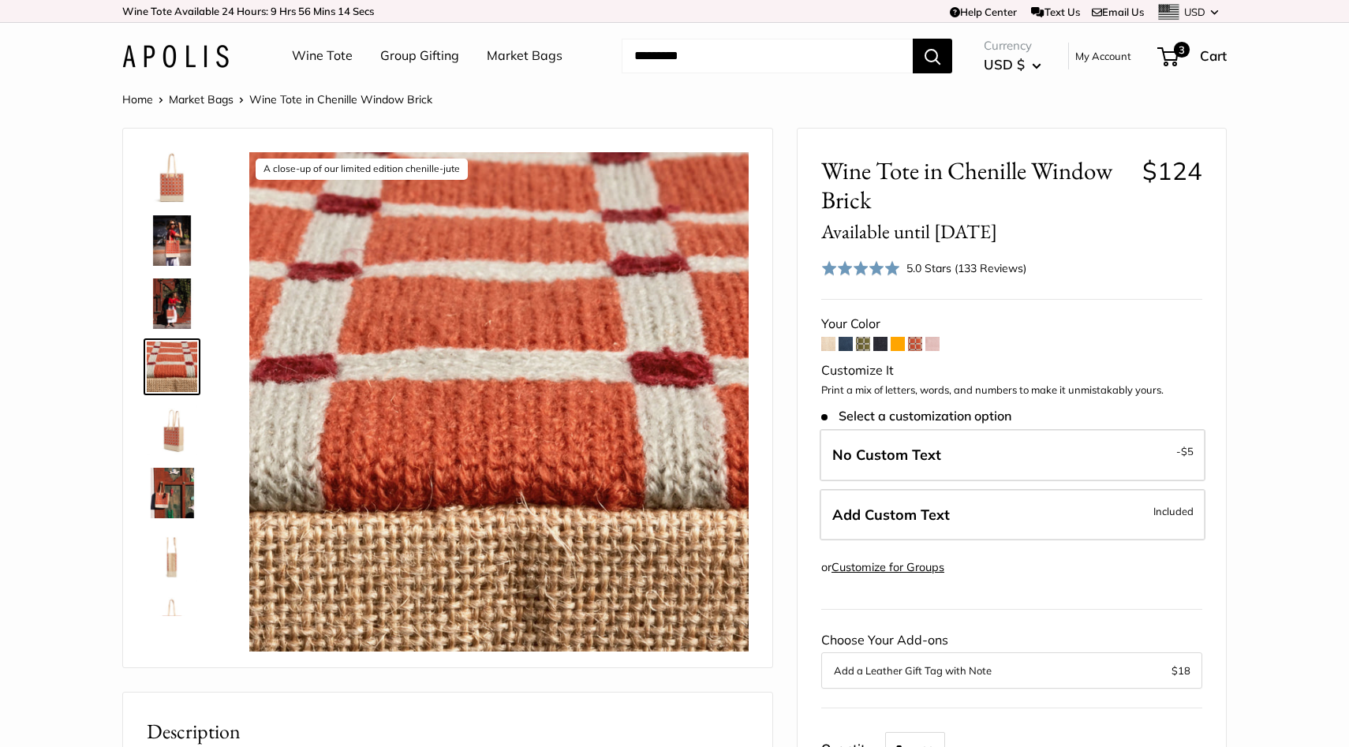
click at [172, 388] on img at bounding box center [172, 366] width 50 height 50
click at [176, 438] on img at bounding box center [172, 430] width 50 height 50
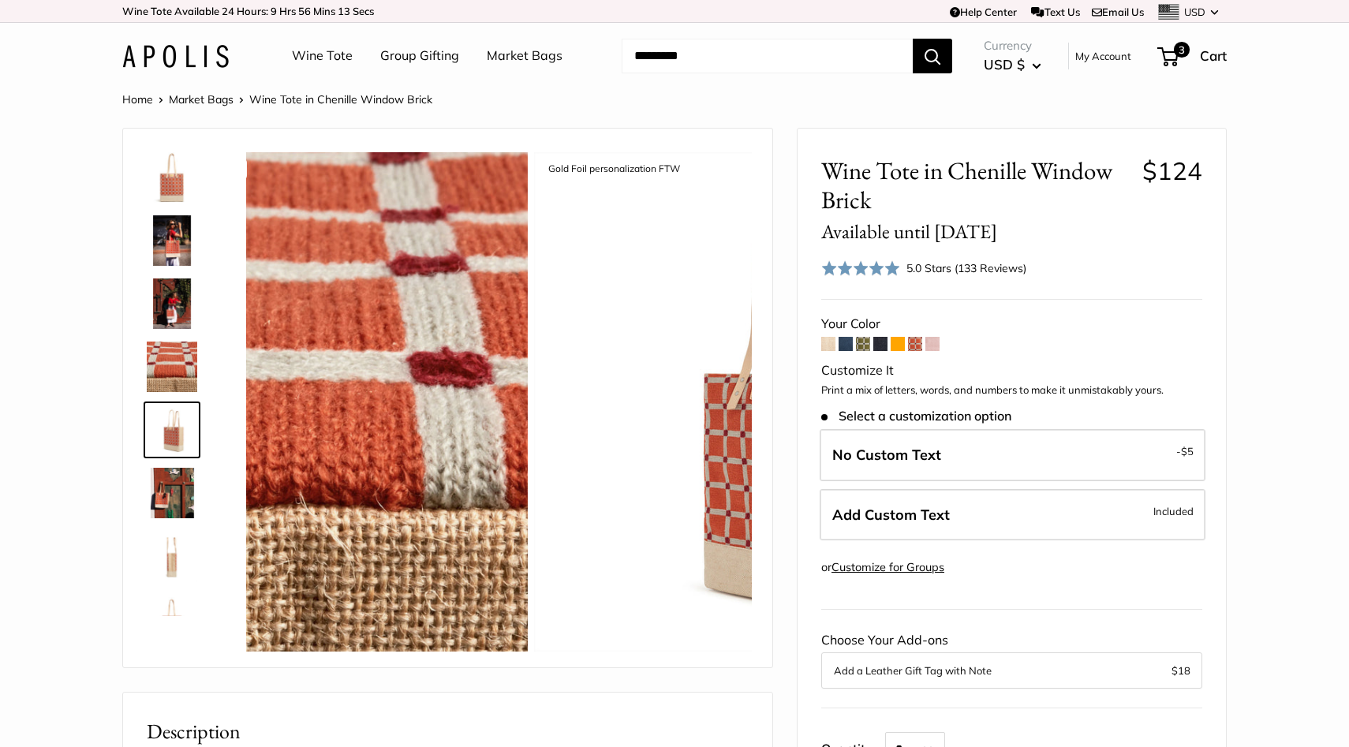
scroll to position [49, 0]
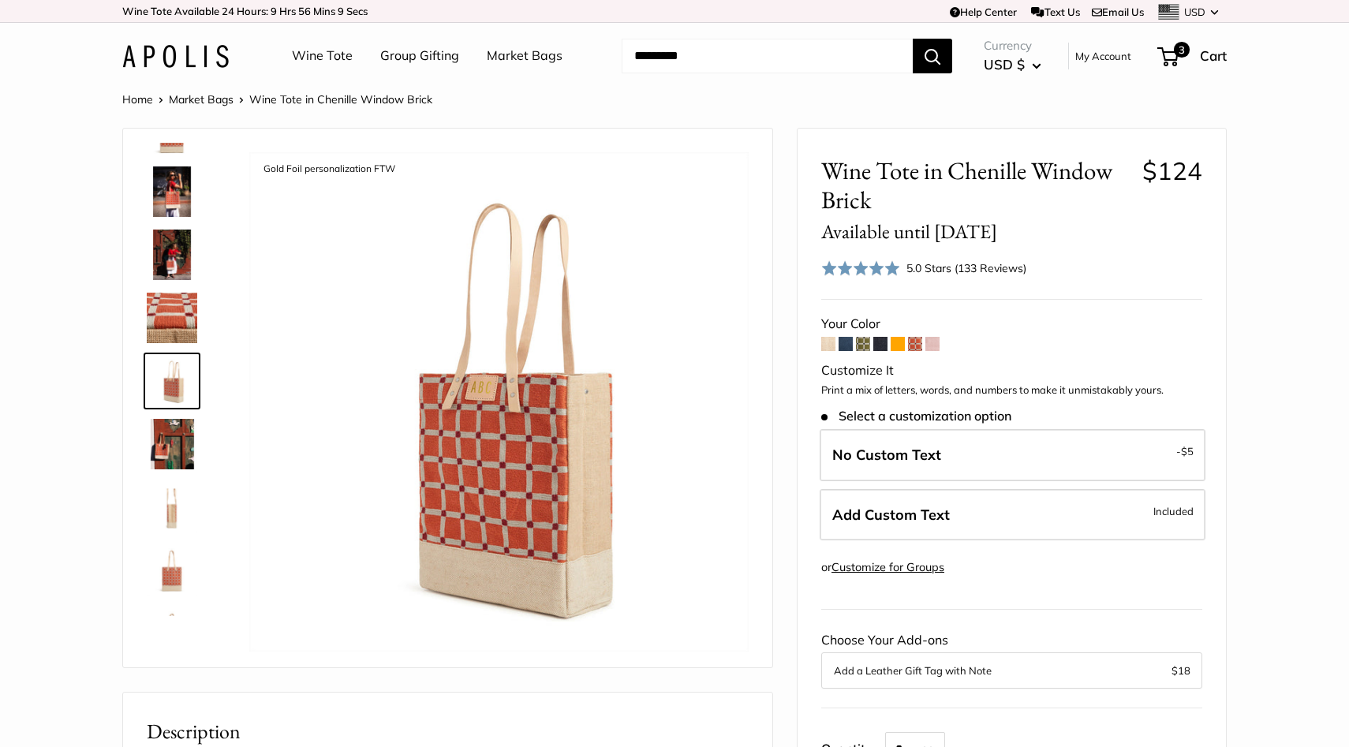
click at [164, 195] on img at bounding box center [172, 191] width 50 height 50
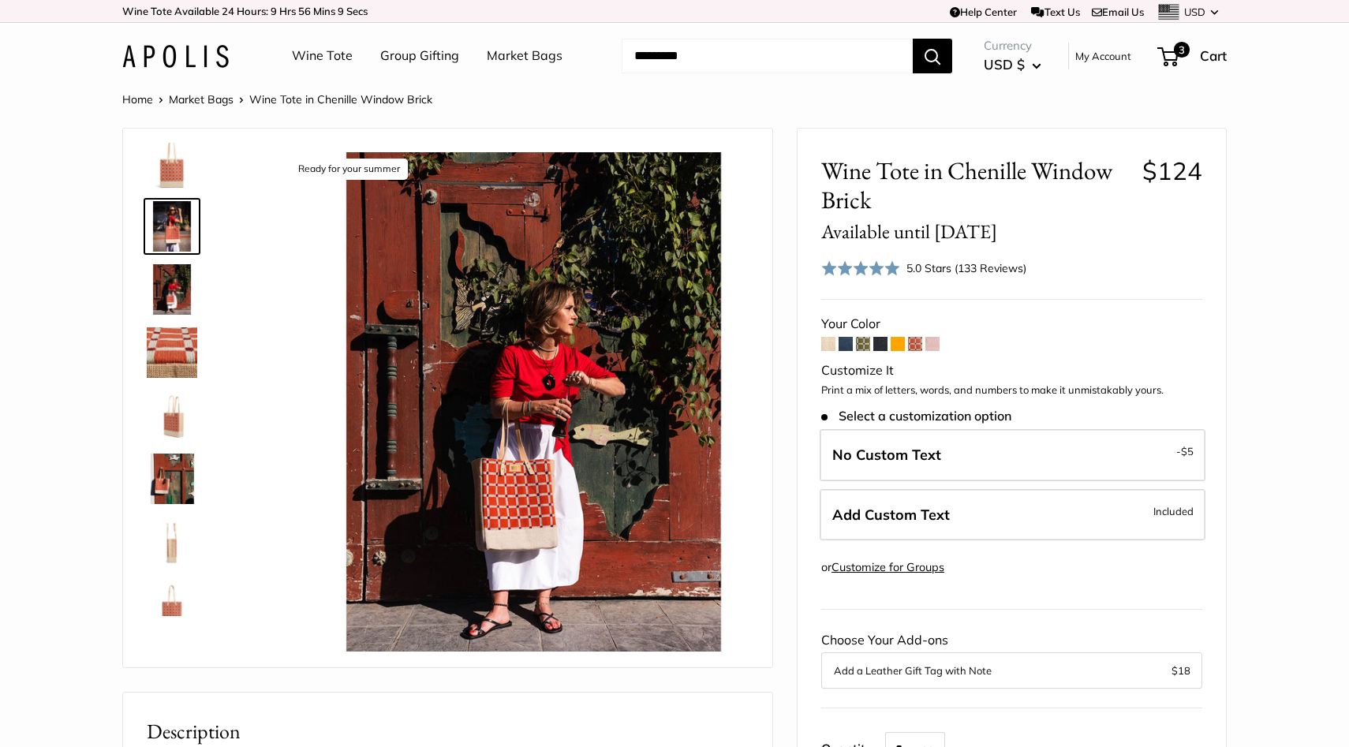
scroll to position [0, 0]
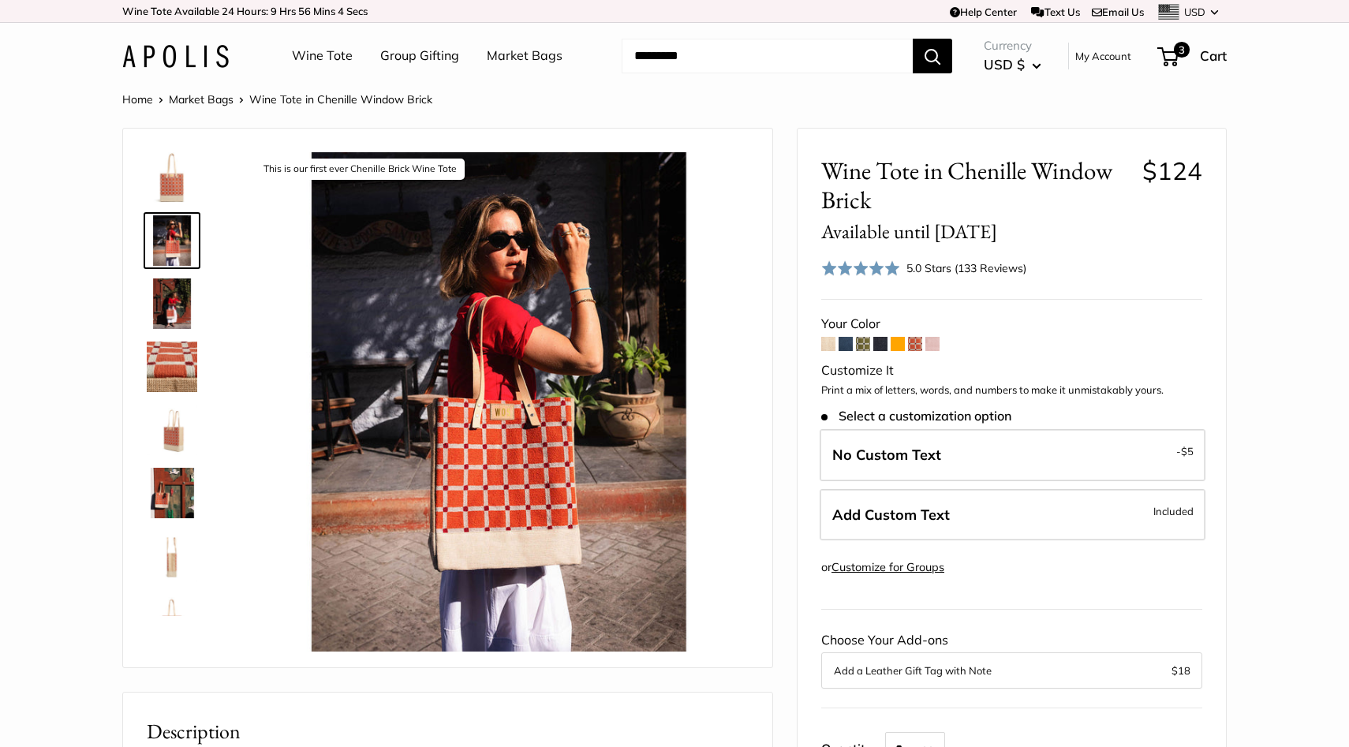
click at [177, 297] on img at bounding box center [172, 303] width 50 height 50
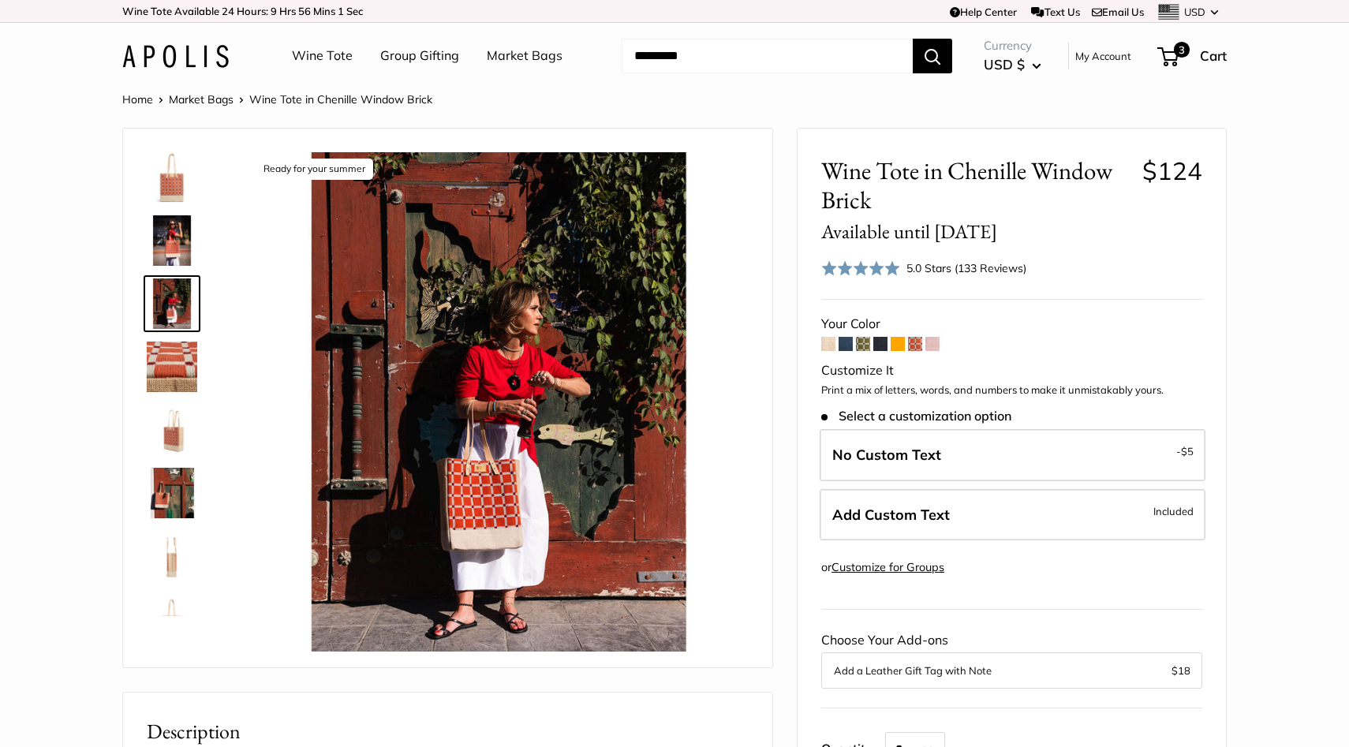
click at [159, 371] on img at bounding box center [172, 366] width 50 height 50
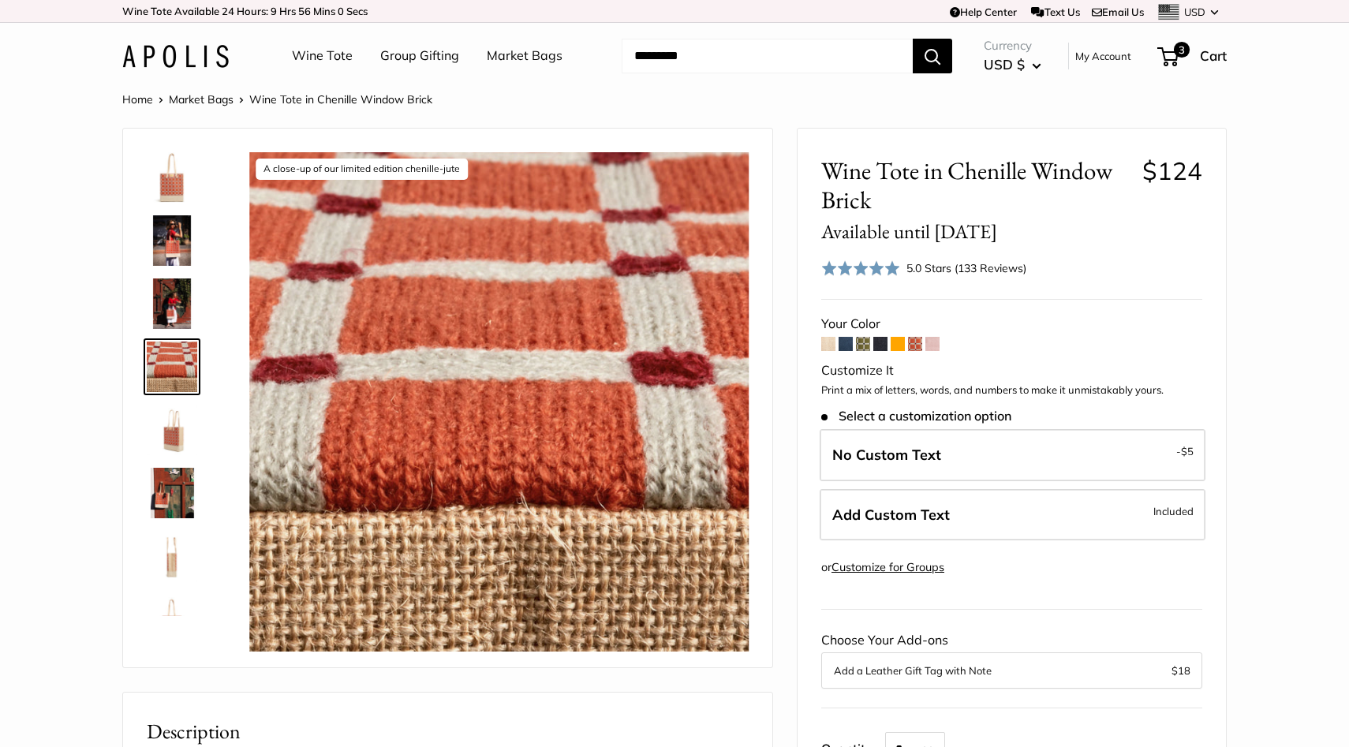
click at [182, 426] on img at bounding box center [172, 430] width 50 height 50
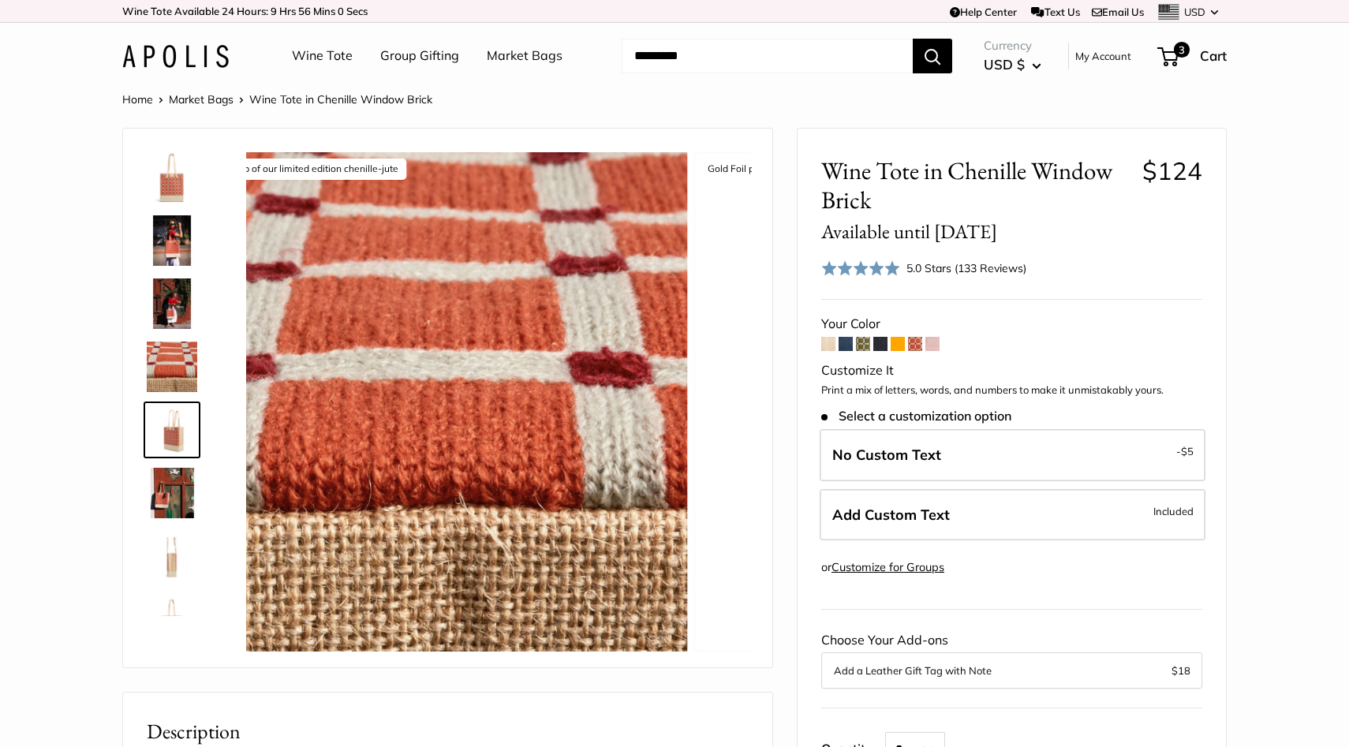
scroll to position [49, 0]
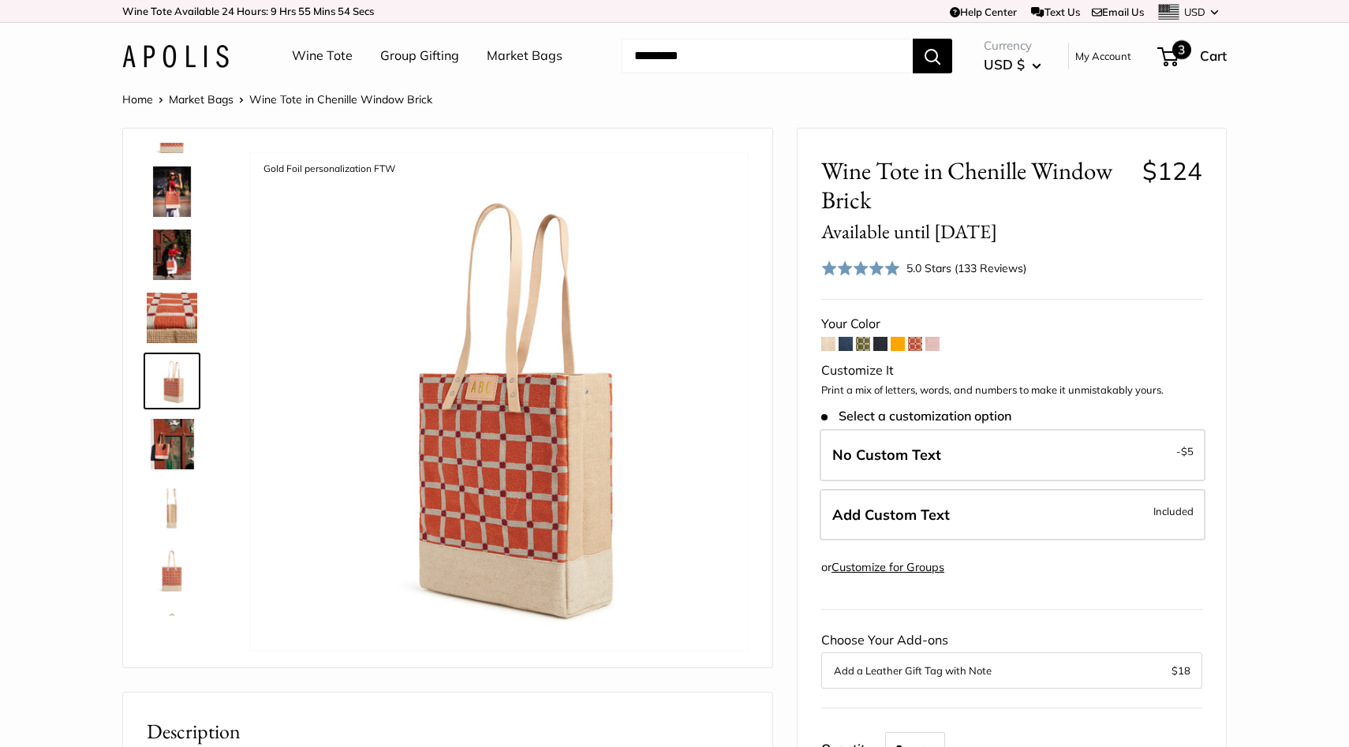
click at [1178, 46] on span "3" at bounding box center [1181, 49] width 19 height 19
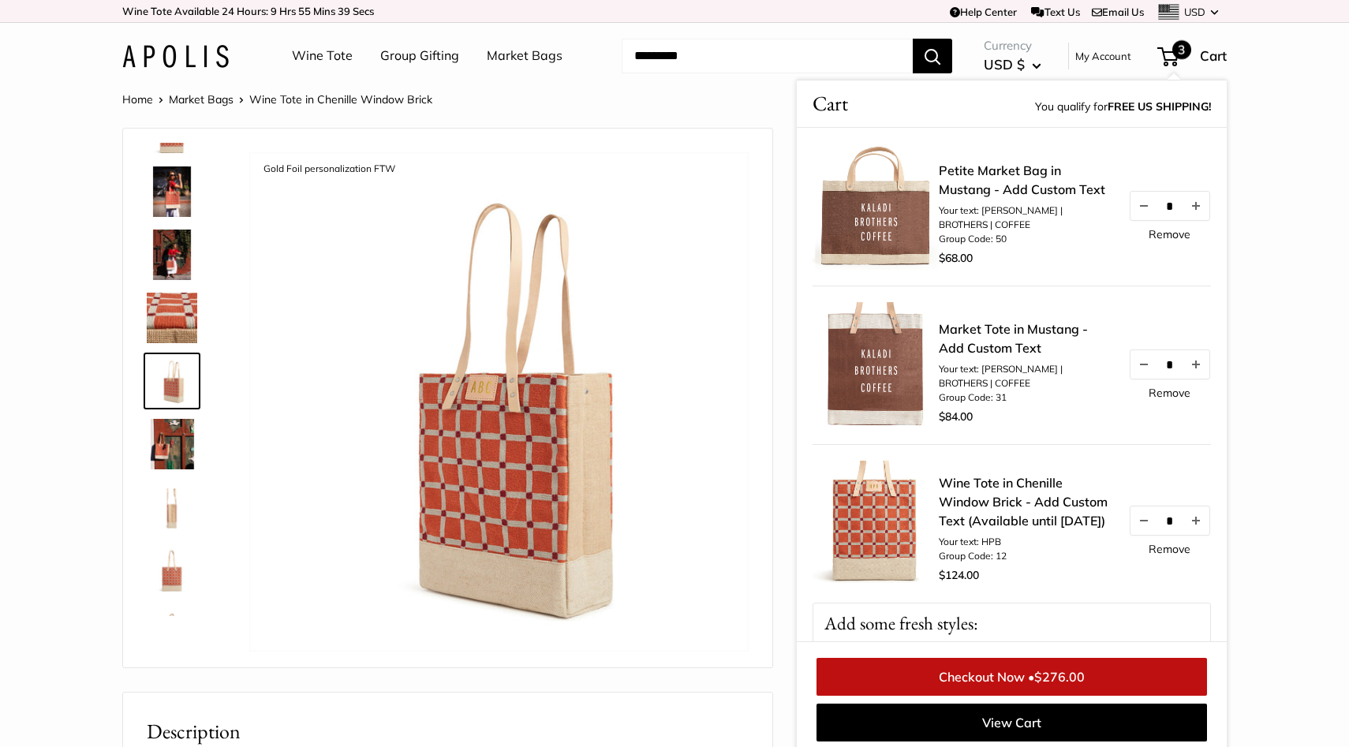
click at [673, 45] on input "Search..." at bounding box center [766, 56] width 291 height 35
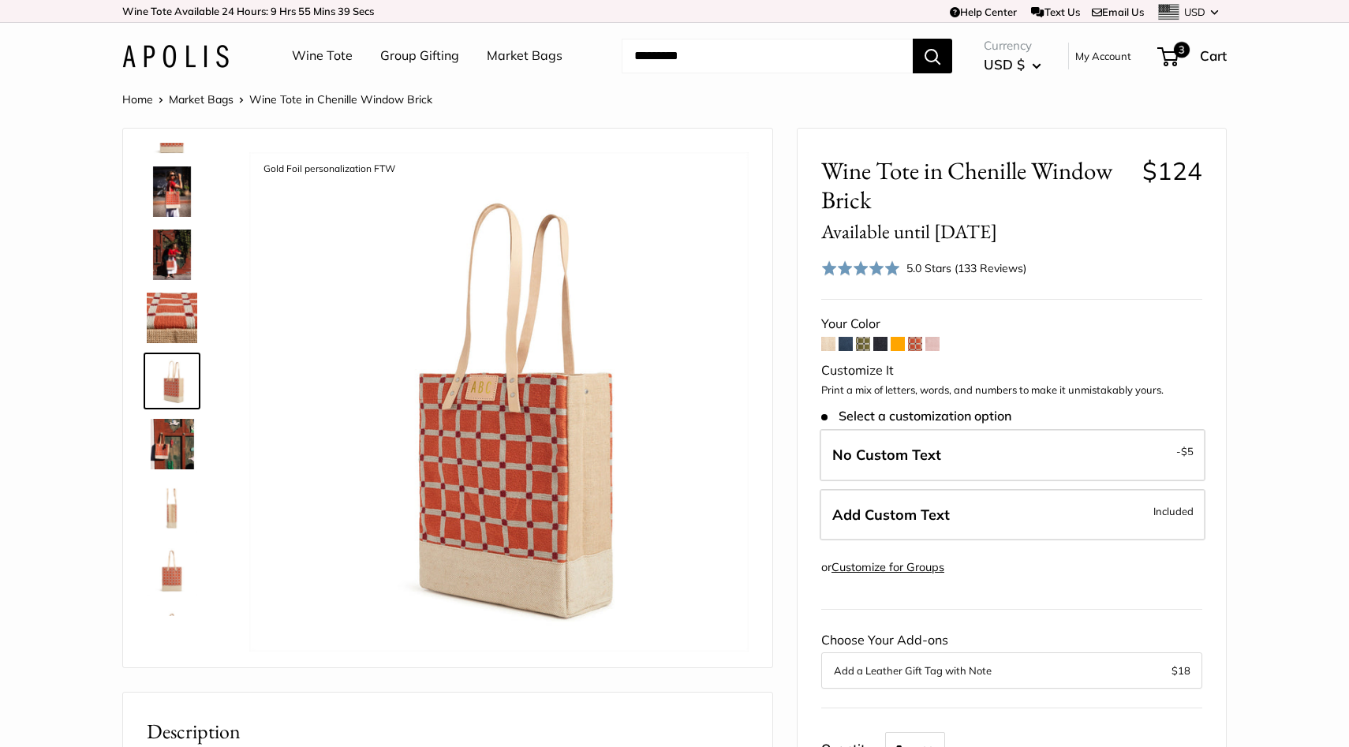
scroll to position [6, 0]
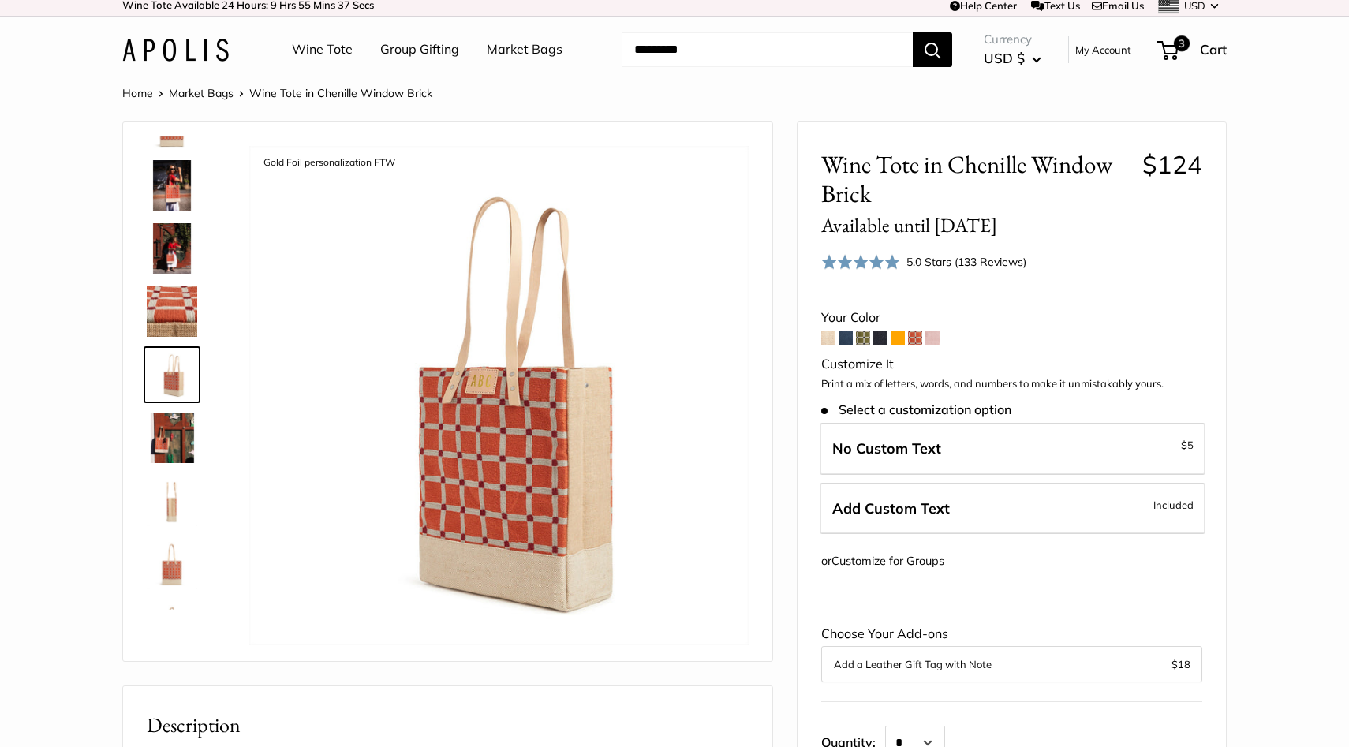
click at [673, 45] on input "Search..." at bounding box center [766, 49] width 291 height 35
type input "*****"
click at [912, 32] on button "Search" at bounding box center [931, 49] width 39 height 35
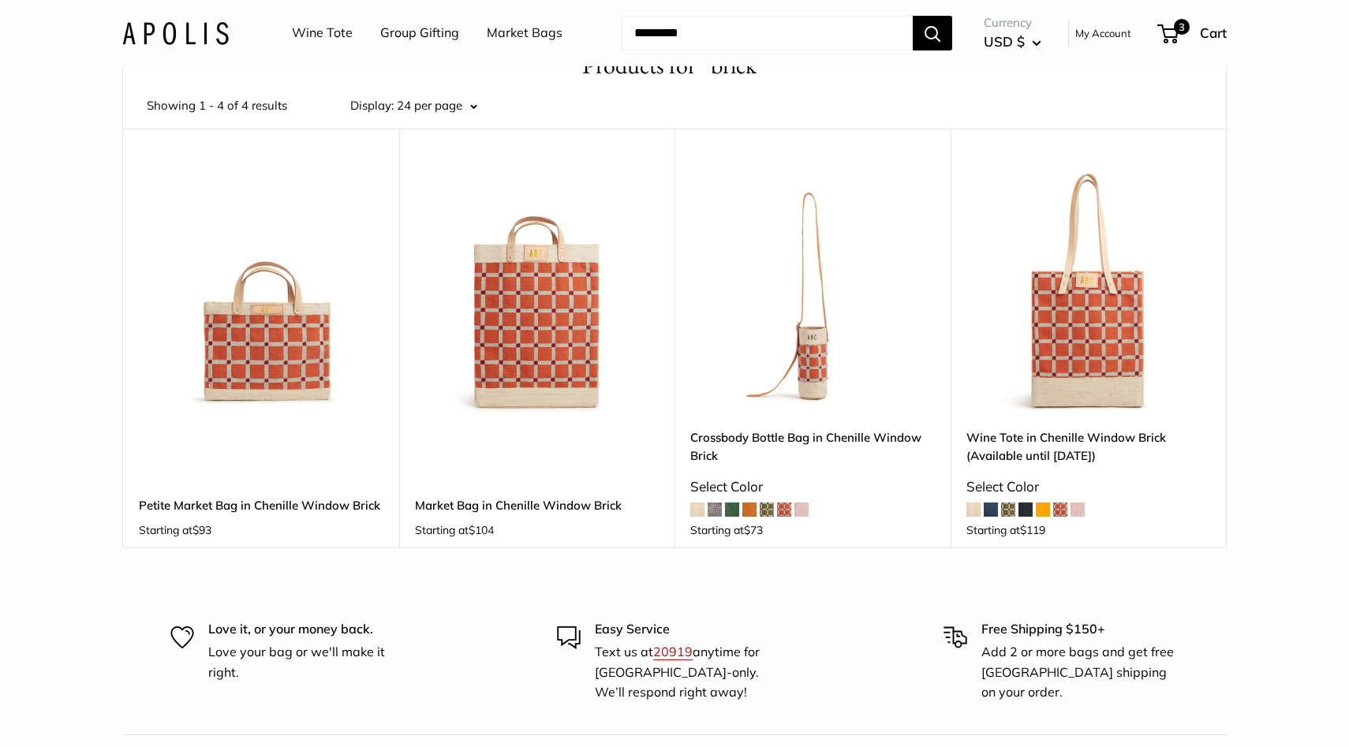
scroll to position [78, 0]
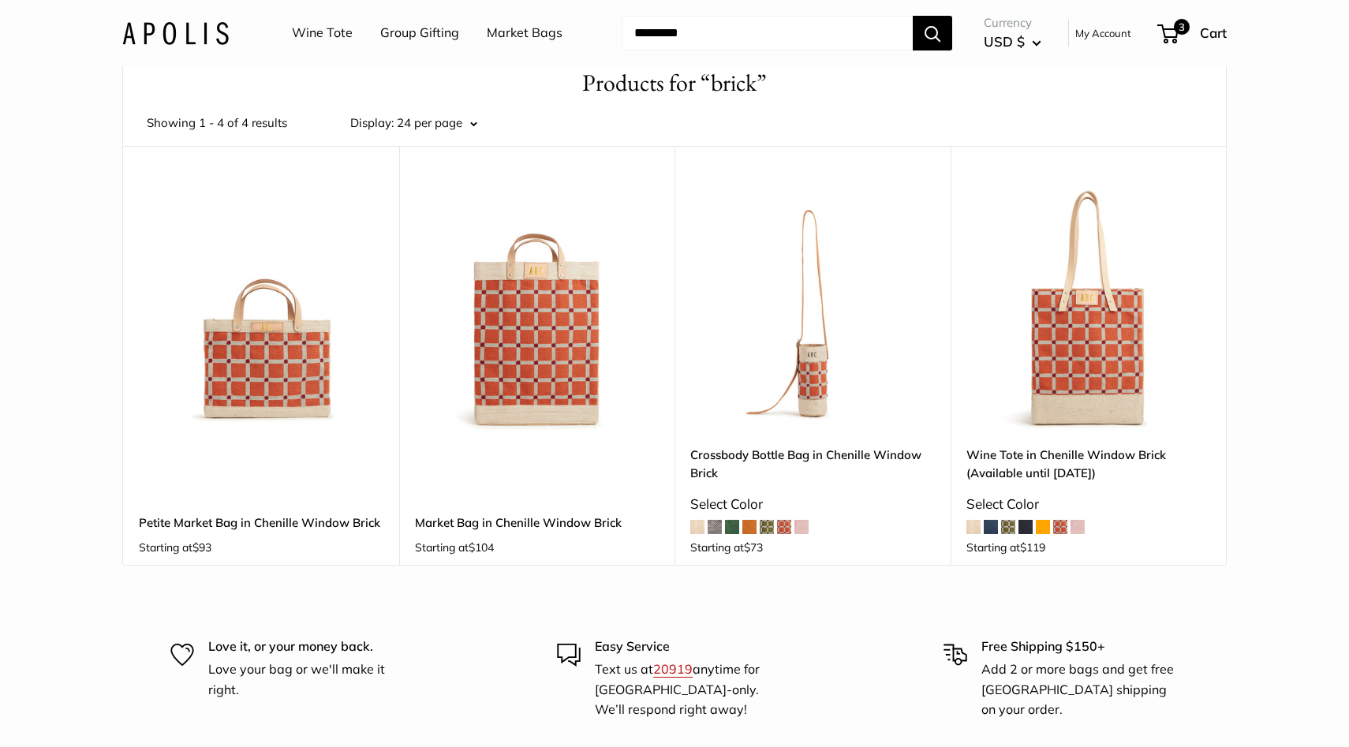
click at [0, 0] on img at bounding box center [0, 0] width 0 height 0
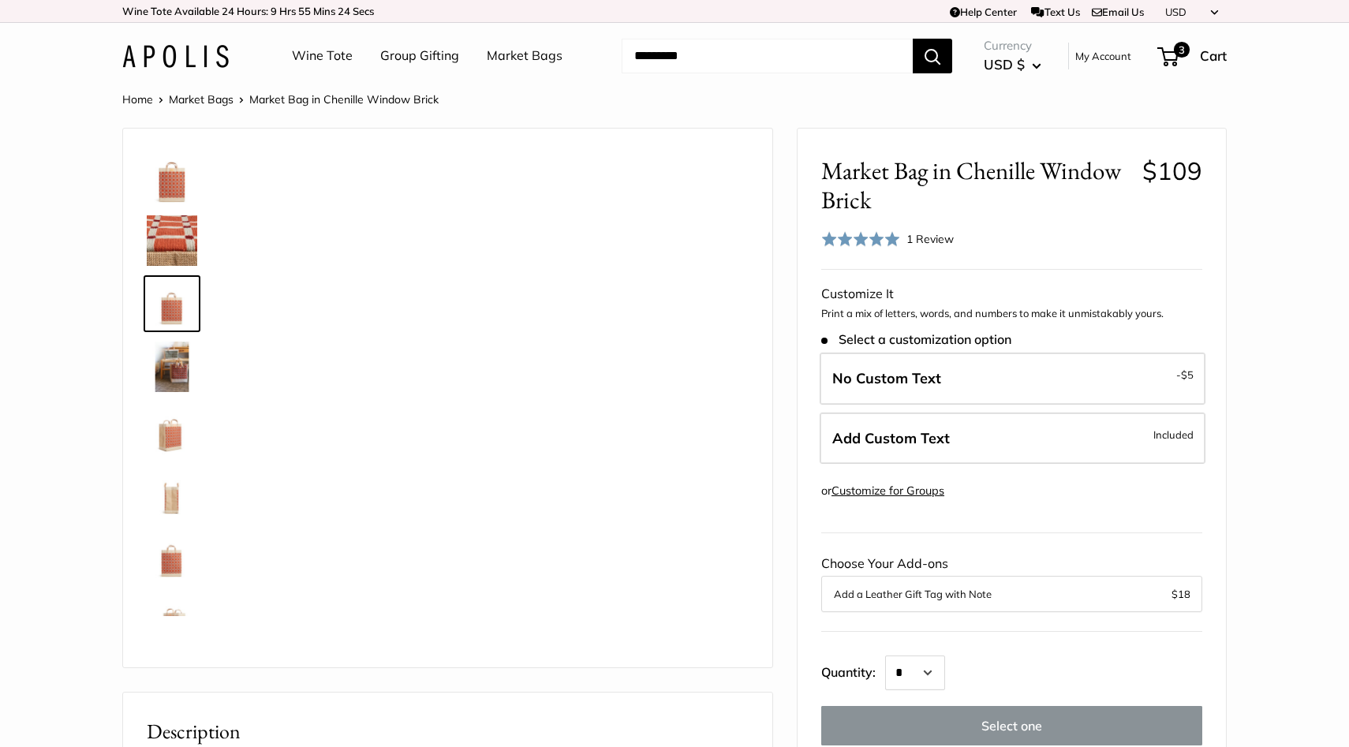
click at [168, 361] on img at bounding box center [172, 366] width 50 height 50
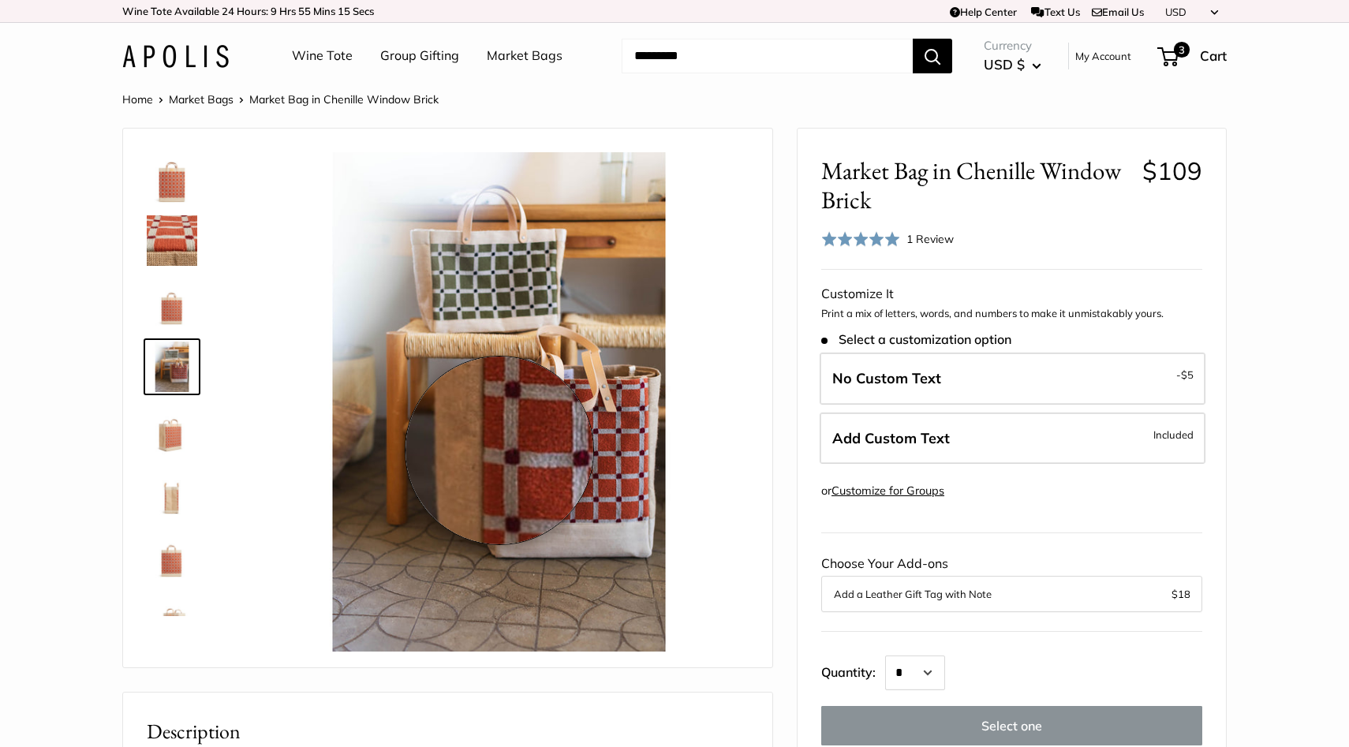
click at [499, 450] on img at bounding box center [498, 401] width 499 height 499
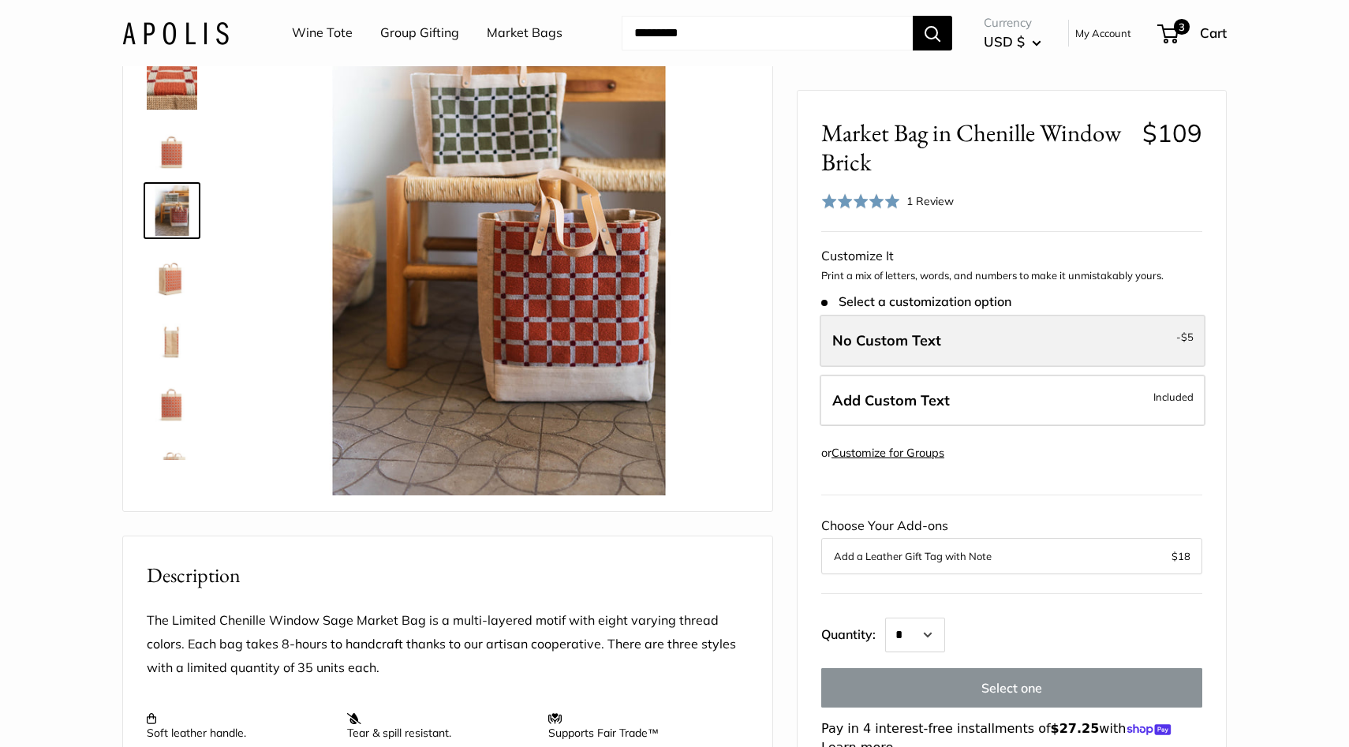
scroll to position [568, 0]
